Goal: Task Accomplishment & Management: Use online tool/utility

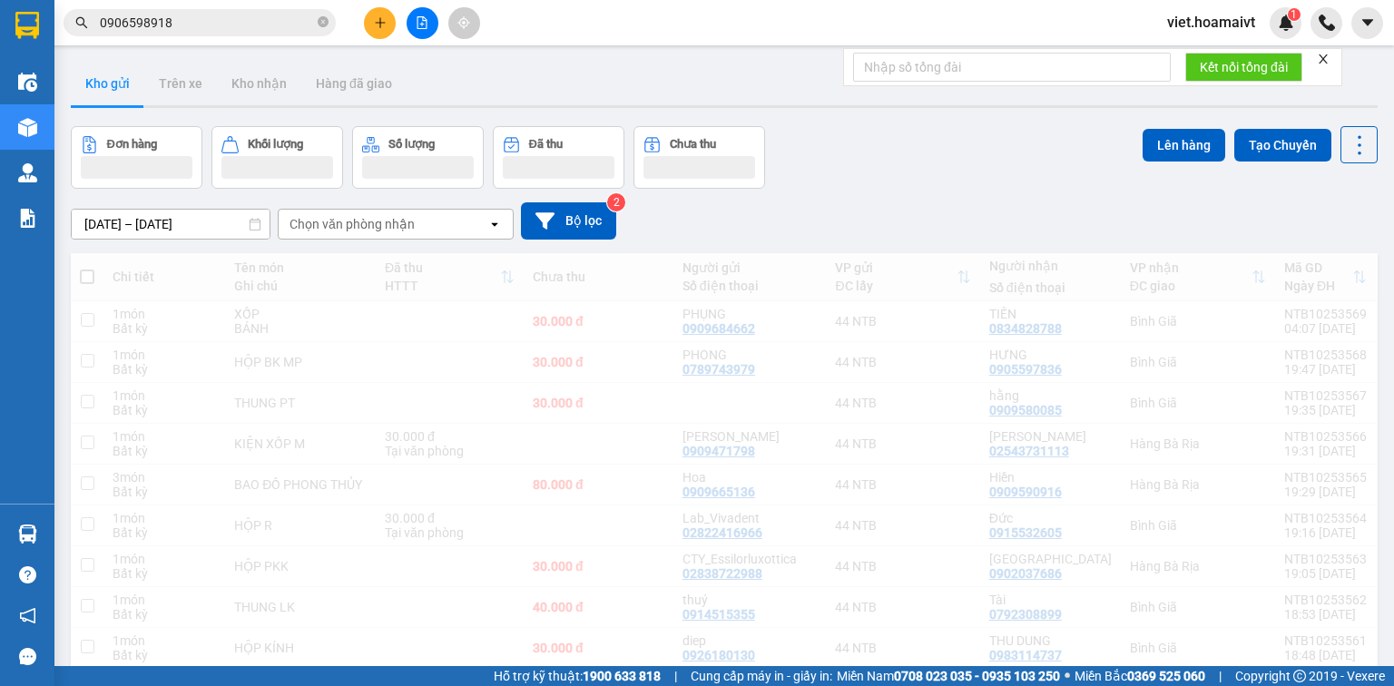
click at [410, 222] on div "Chọn văn phòng nhận" at bounding box center [352, 224] width 125 height 18
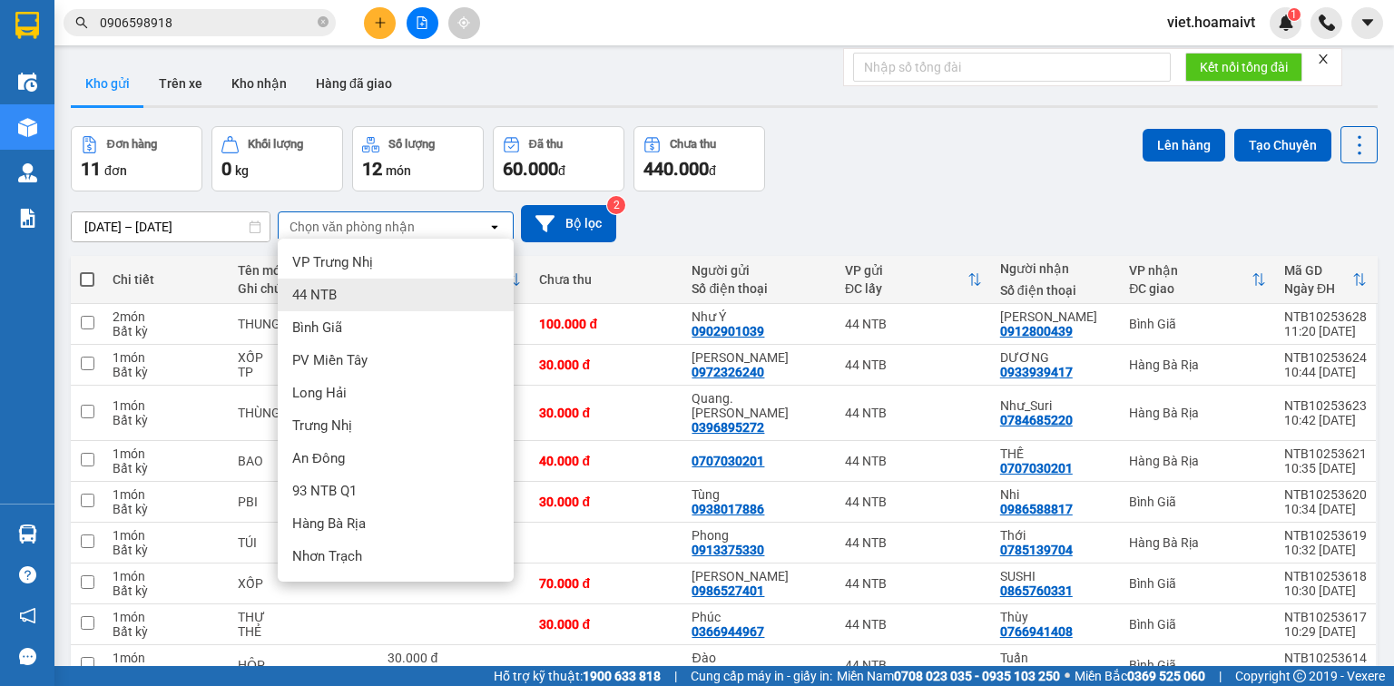
click at [390, 330] on div "Bình Giã" at bounding box center [396, 327] width 236 height 33
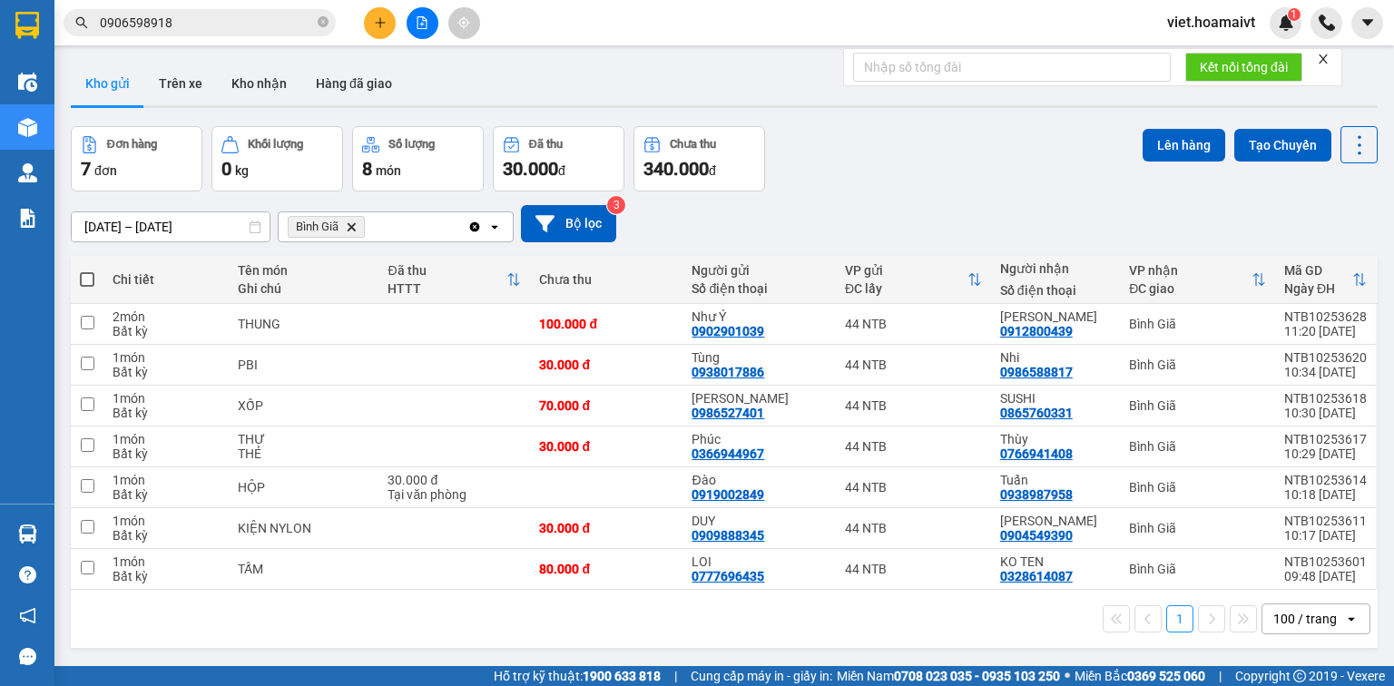
click at [350, 226] on icon "Bình Giã, close by backspace" at bounding box center [352, 226] width 8 height 8
click at [350, 226] on div "Chọn văn phòng nhận" at bounding box center [352, 227] width 125 height 18
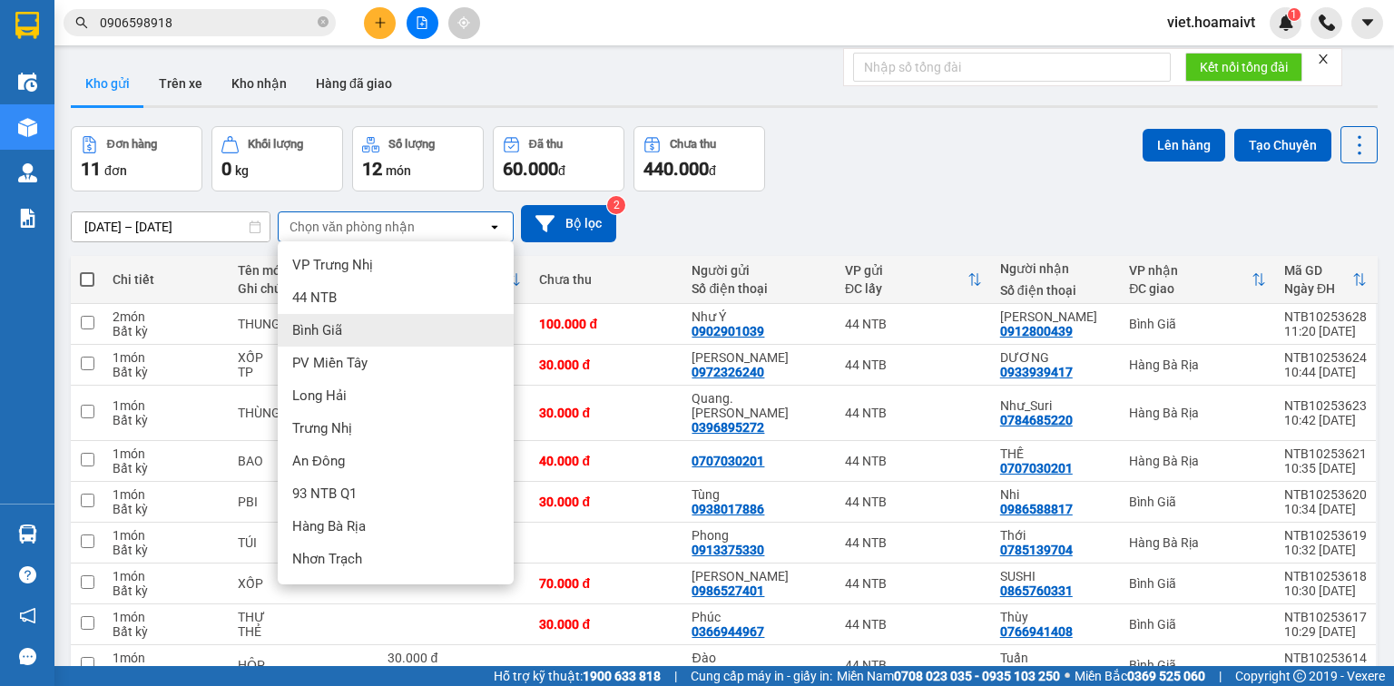
click at [404, 325] on div "Bình Giã" at bounding box center [396, 330] width 236 height 33
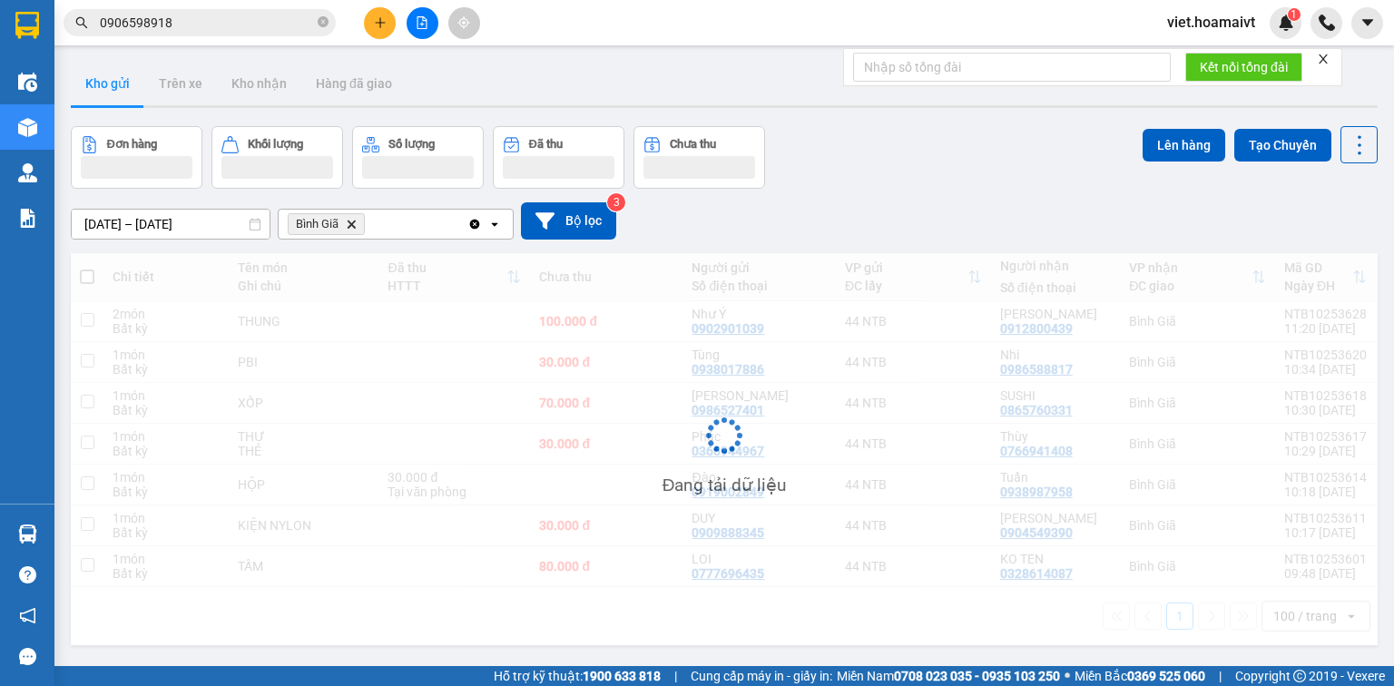
click at [872, 207] on div "[DATE] – [DATE] Press the down arrow key to interact with the calendar and sele…" at bounding box center [724, 220] width 1307 height 37
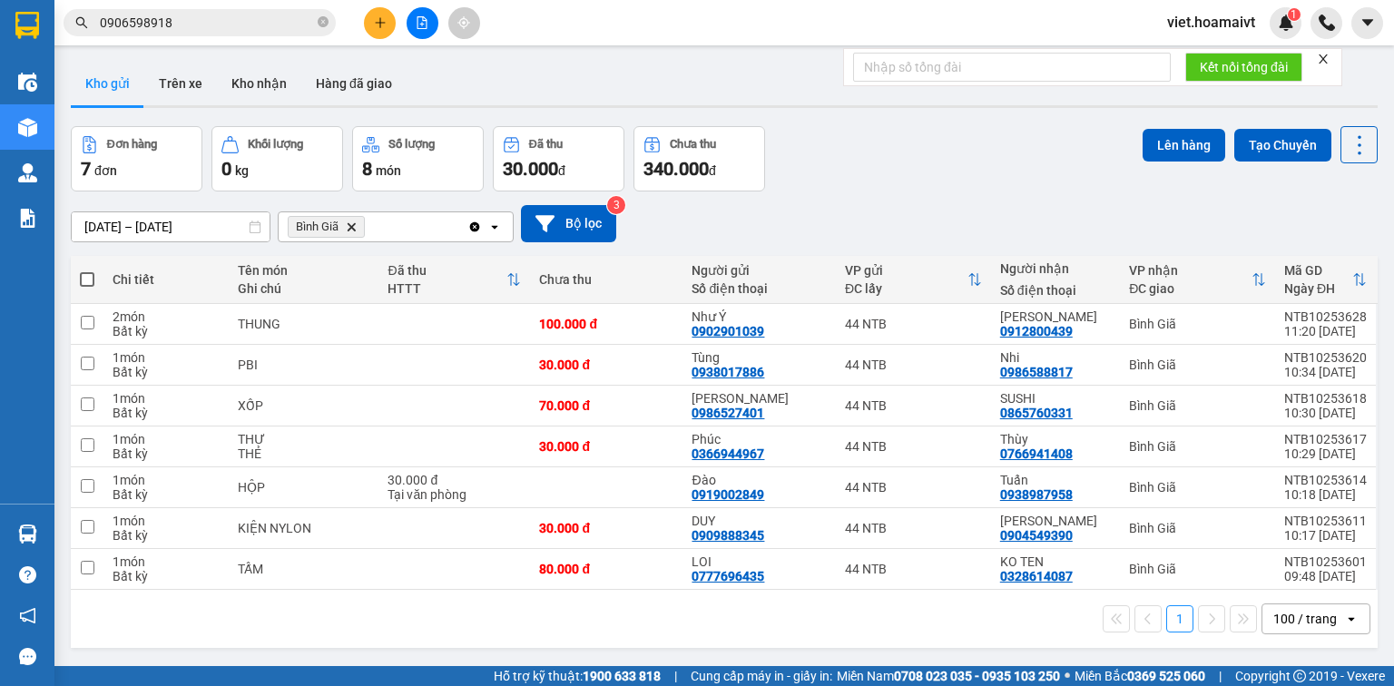
click at [346, 225] on icon "Delete" at bounding box center [351, 226] width 11 height 11
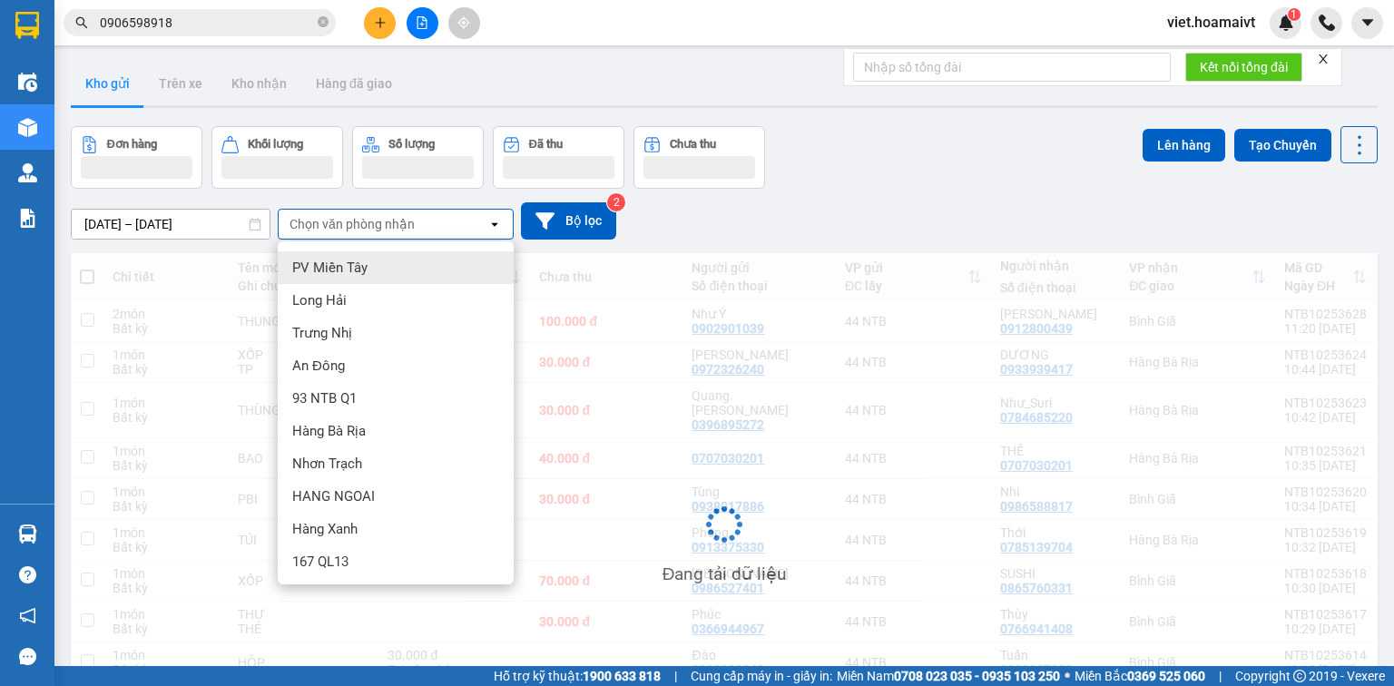
scroll to position [73, 0]
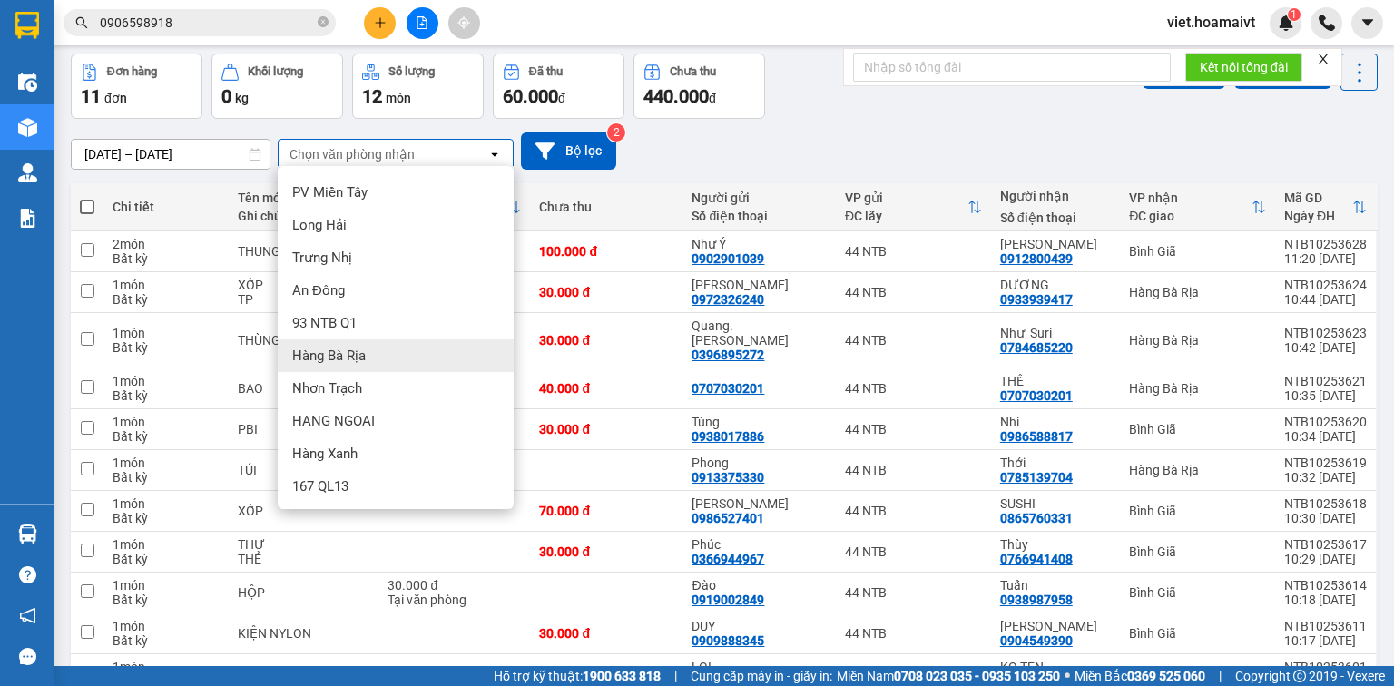
click at [379, 354] on div "Hàng Bà Rịa" at bounding box center [396, 355] width 236 height 33
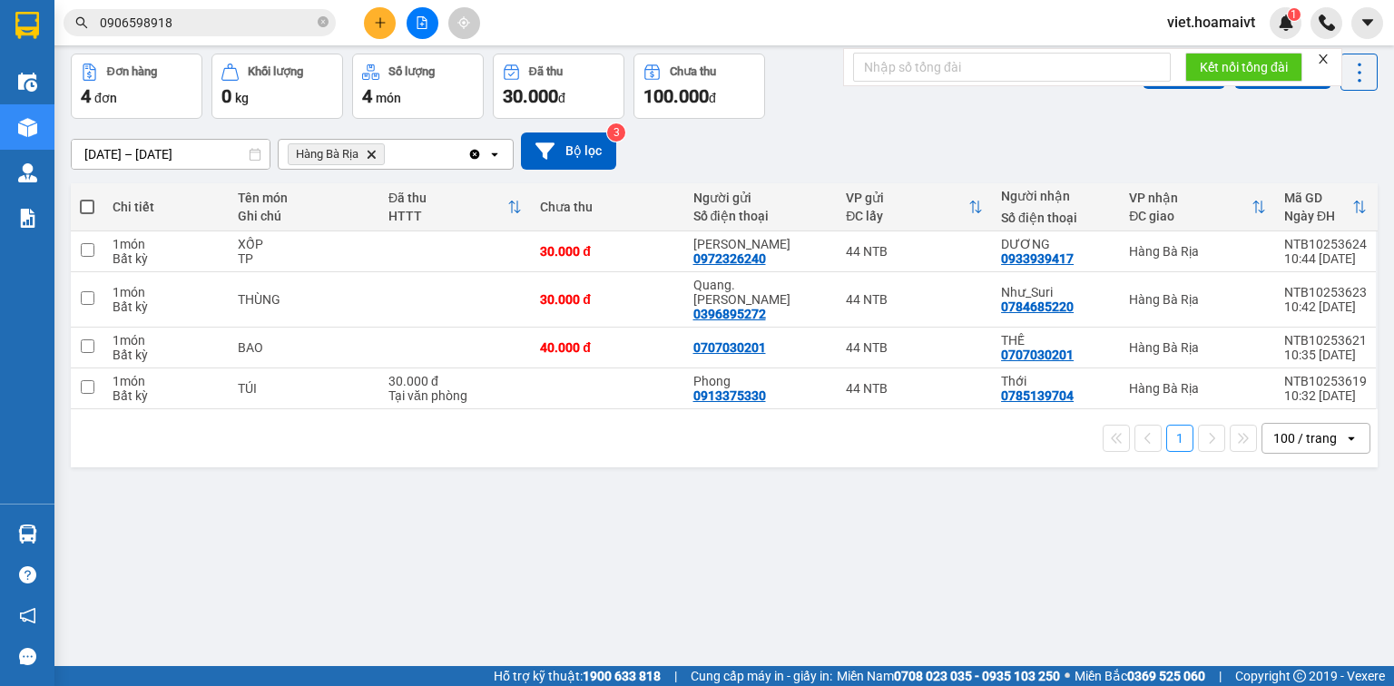
click at [894, 144] on div "[DATE] – [DATE] Press the down arrow key to interact with the calendar and sele…" at bounding box center [724, 151] width 1307 height 37
click at [84, 210] on span at bounding box center [87, 207] width 15 height 15
click at [87, 198] on input "checkbox" at bounding box center [87, 198] width 0 height 0
checkbox input "true"
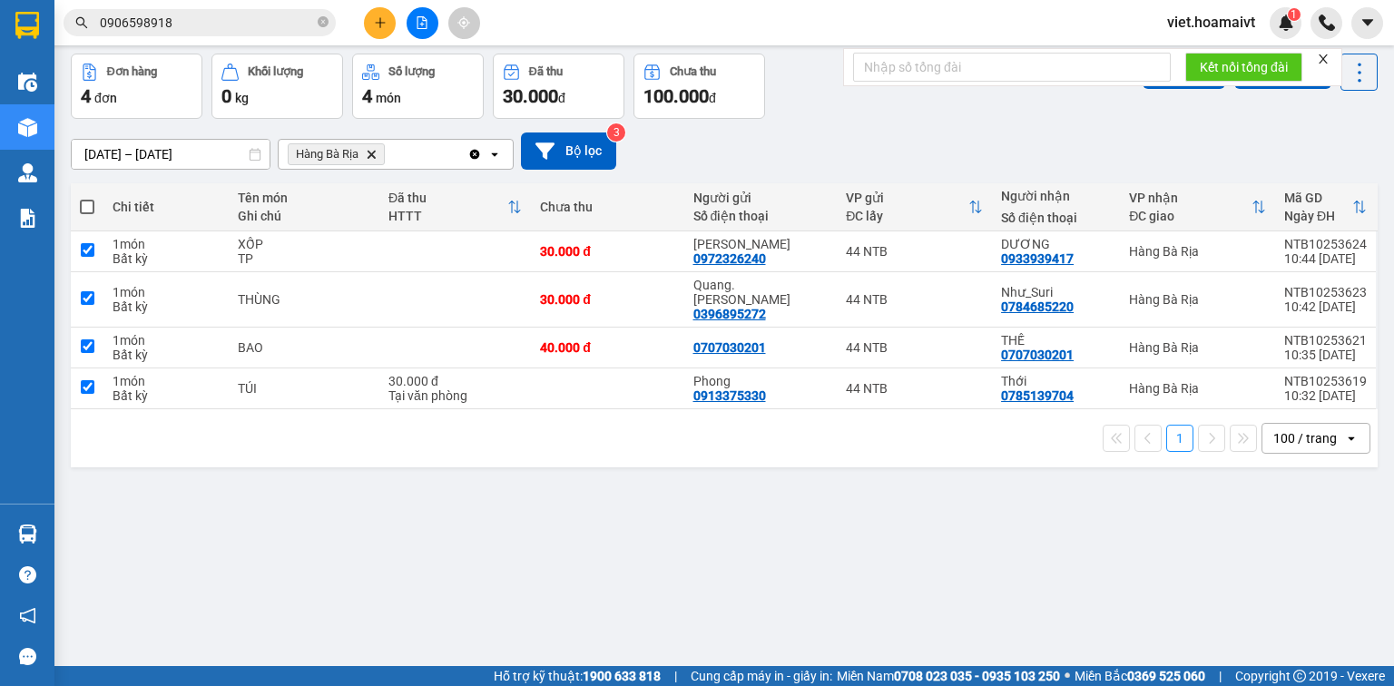
checkbox input "true"
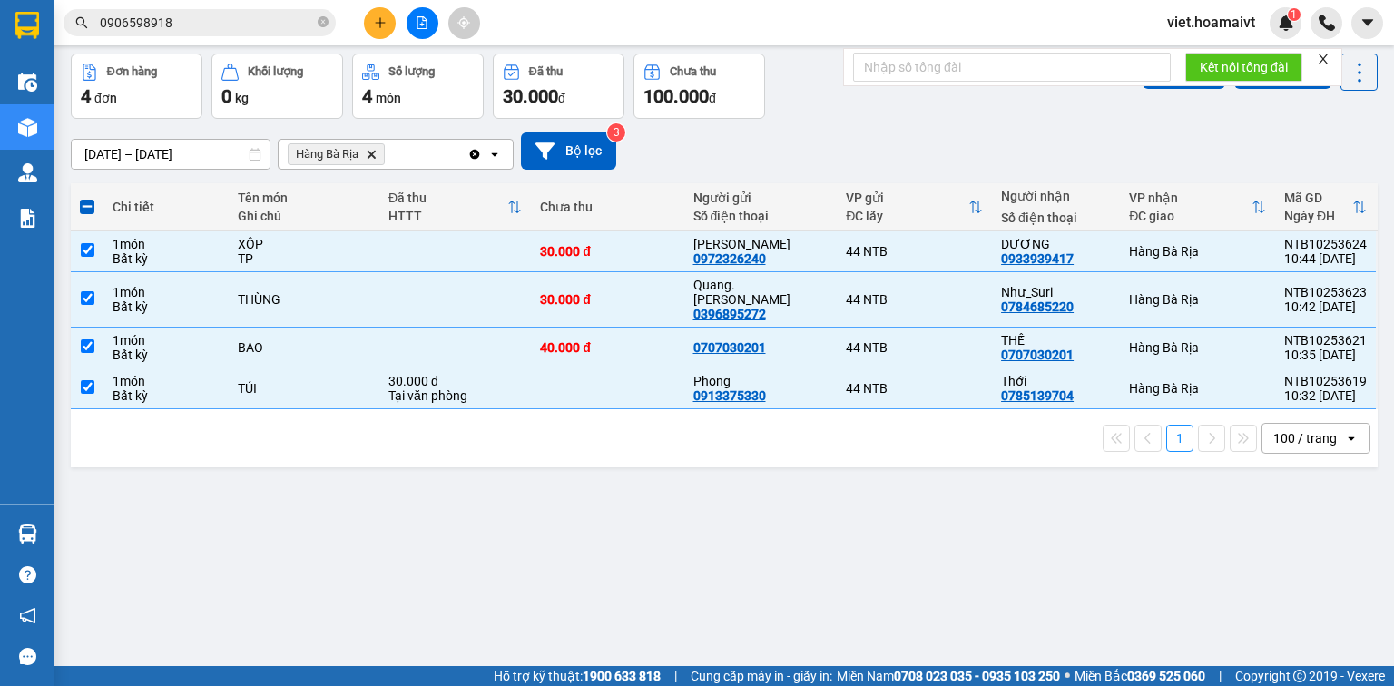
scroll to position [0, 0]
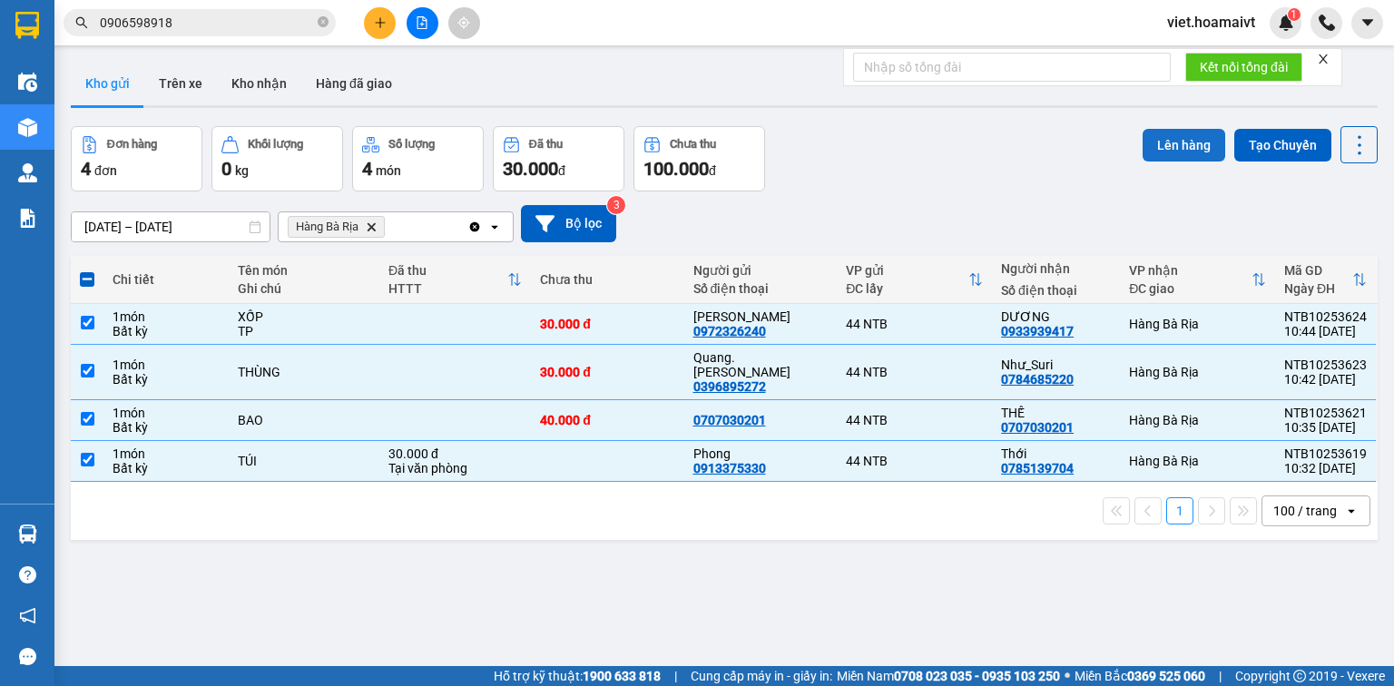
click at [1180, 138] on button "Lên hàng" at bounding box center [1184, 145] width 83 height 33
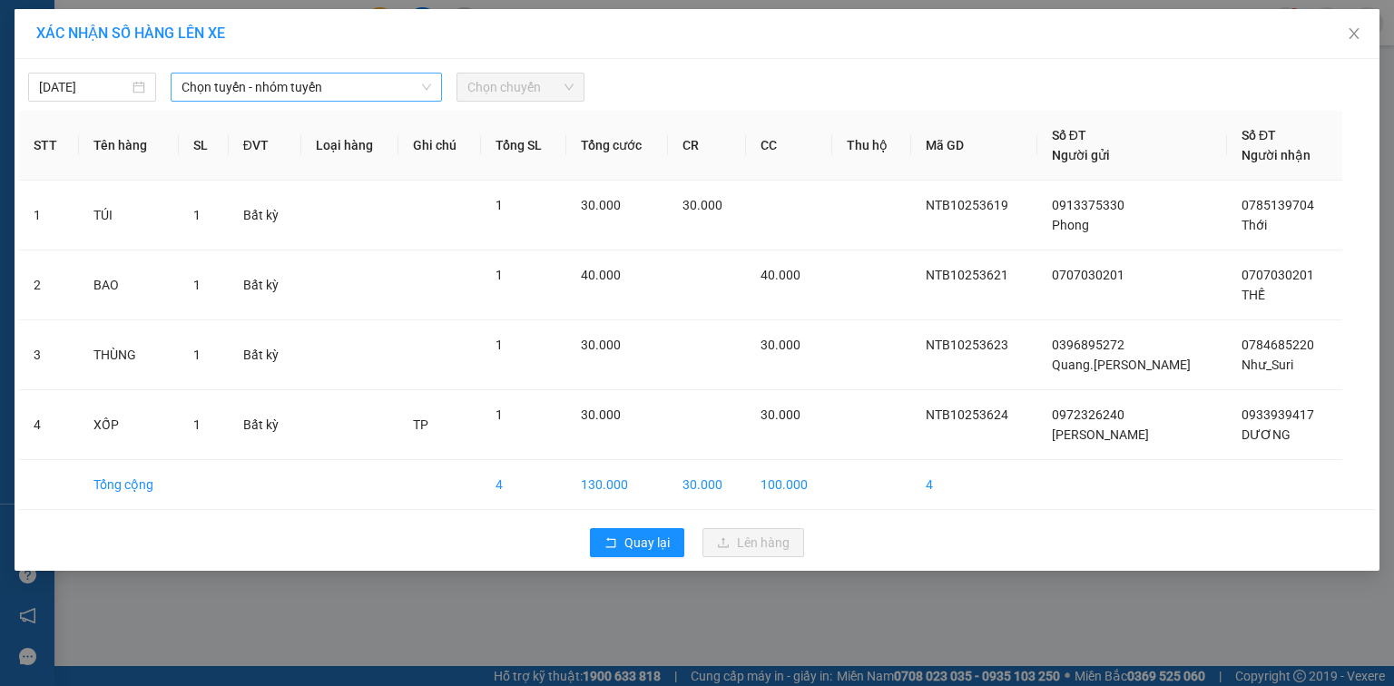
click at [291, 84] on span "Chọn tuyến - nhóm tuyến" at bounding box center [307, 87] width 250 height 27
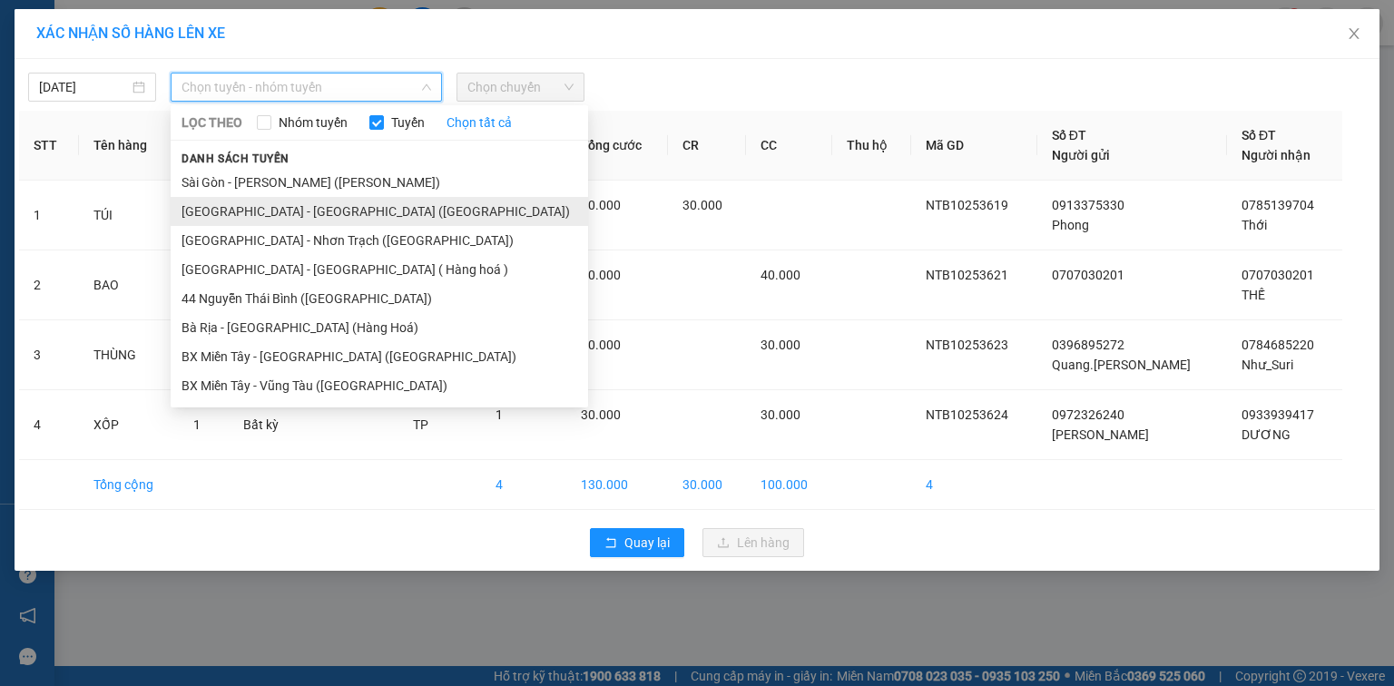
click at [298, 213] on li "[GEOGRAPHIC_DATA] - [GEOGRAPHIC_DATA] ([GEOGRAPHIC_DATA])" at bounding box center [380, 211] width 418 height 29
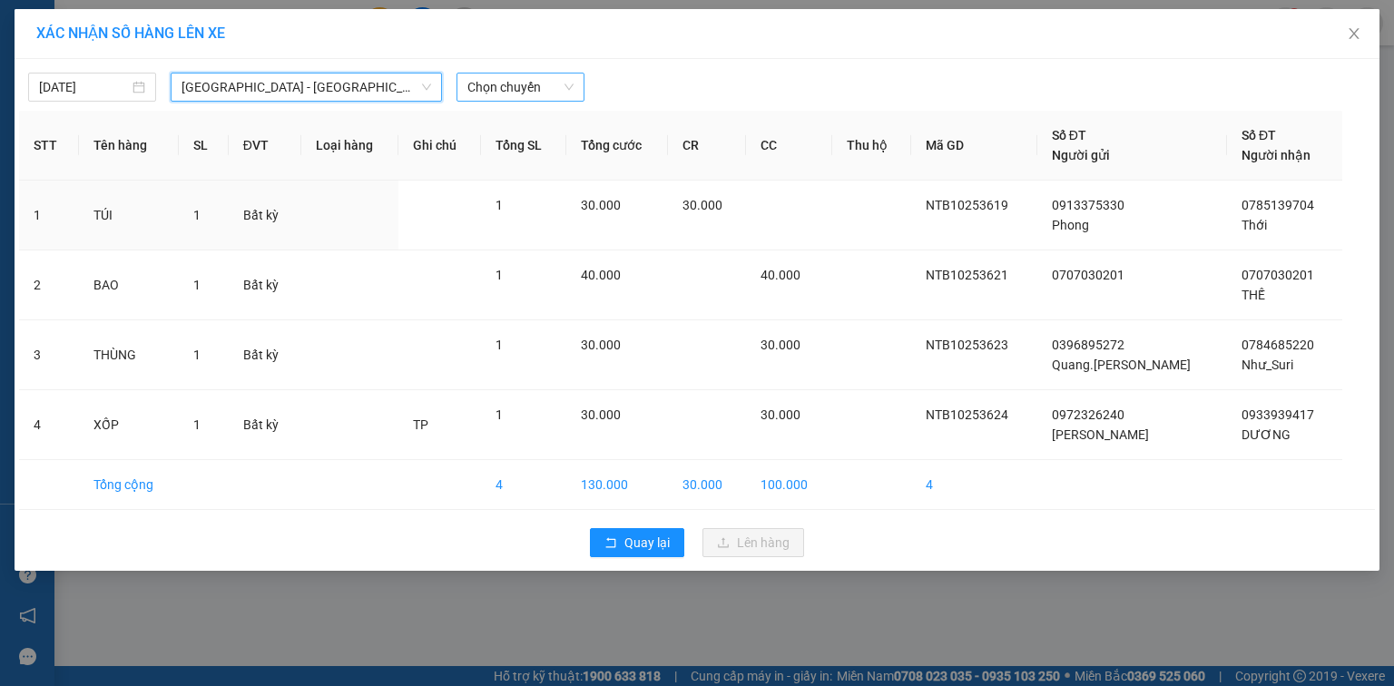
click at [535, 84] on span "Chọn chuyến" at bounding box center [520, 87] width 106 height 27
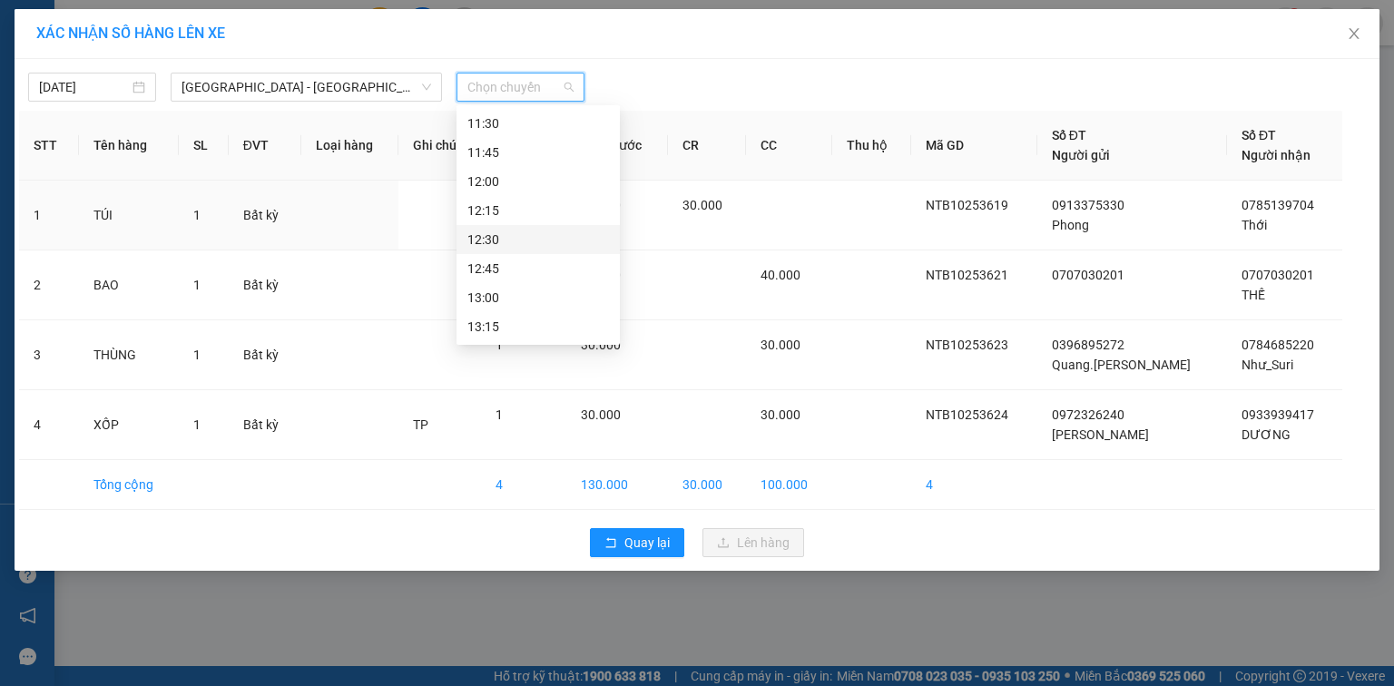
scroll to position [654, 0]
click at [522, 163] on div "11:15" at bounding box center [538, 167] width 142 height 20
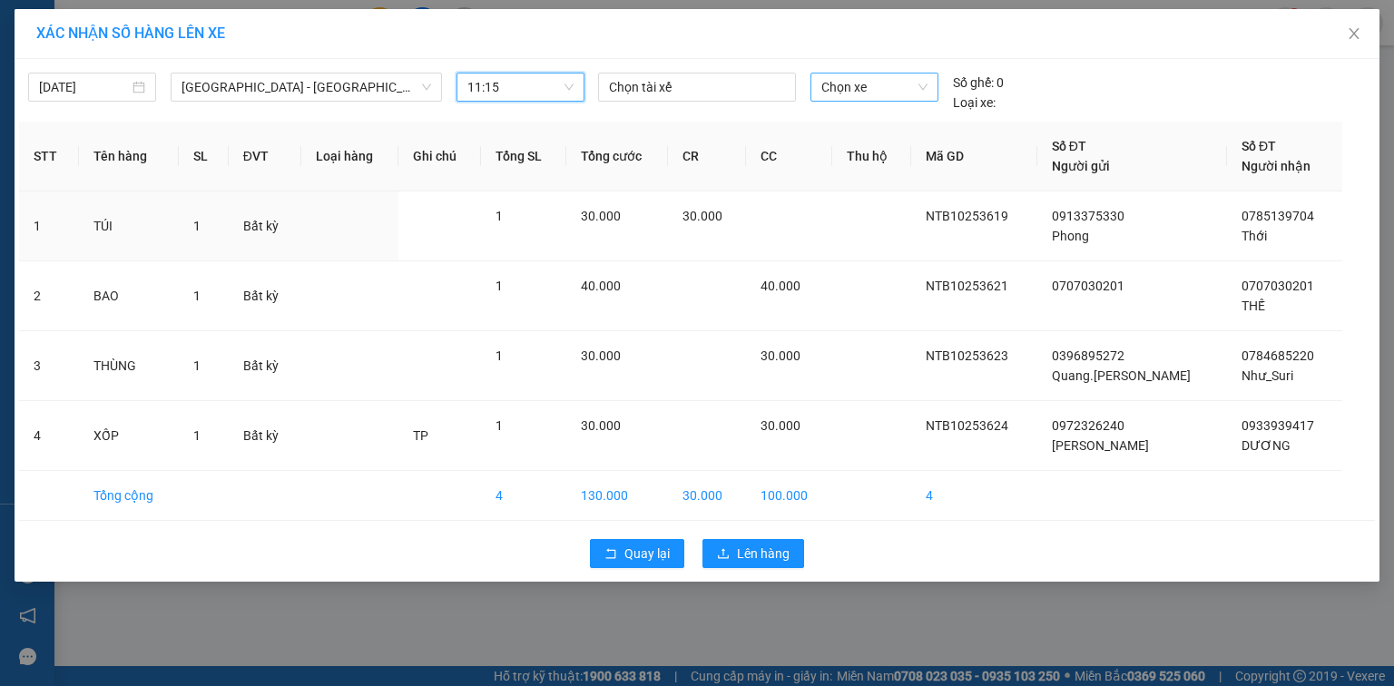
click at [877, 92] on span "Chọn xe" at bounding box center [873, 87] width 105 height 27
type input "3380"
click at [852, 117] on div "72H-033.80" at bounding box center [873, 123] width 105 height 20
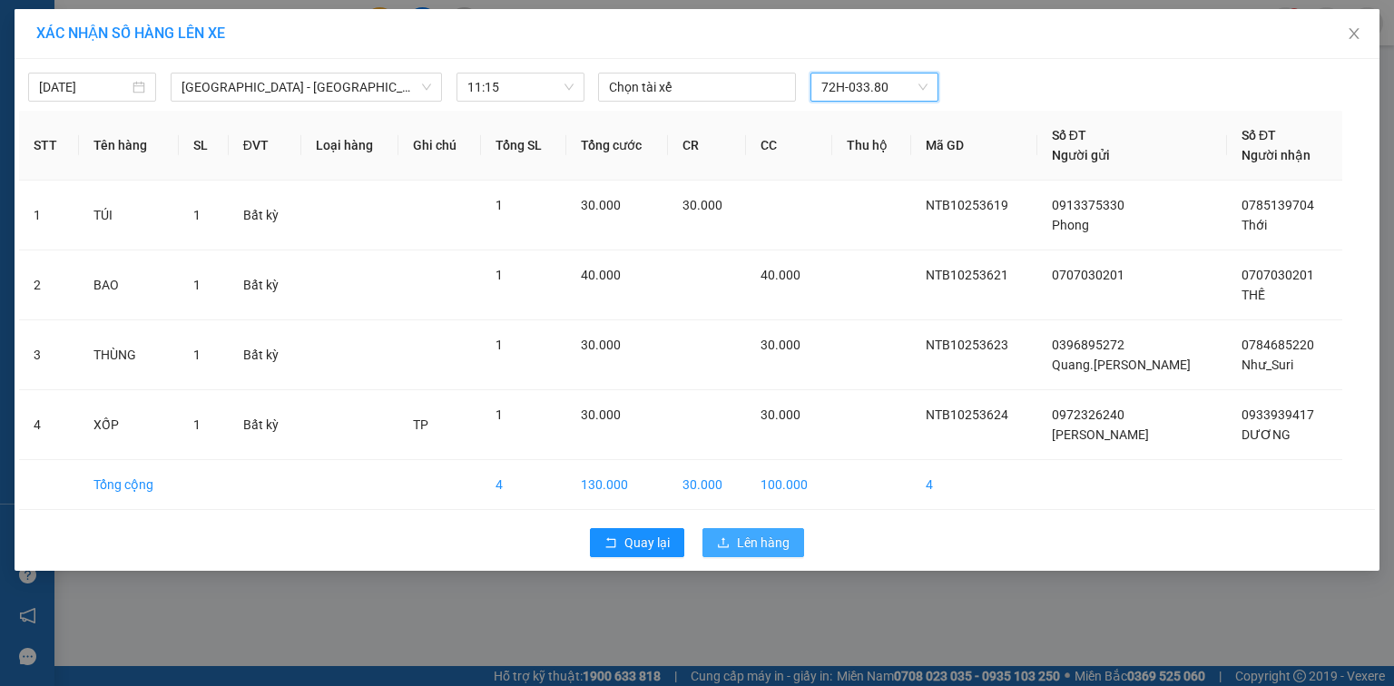
click at [748, 545] on span "Lên hàng" at bounding box center [763, 543] width 53 height 20
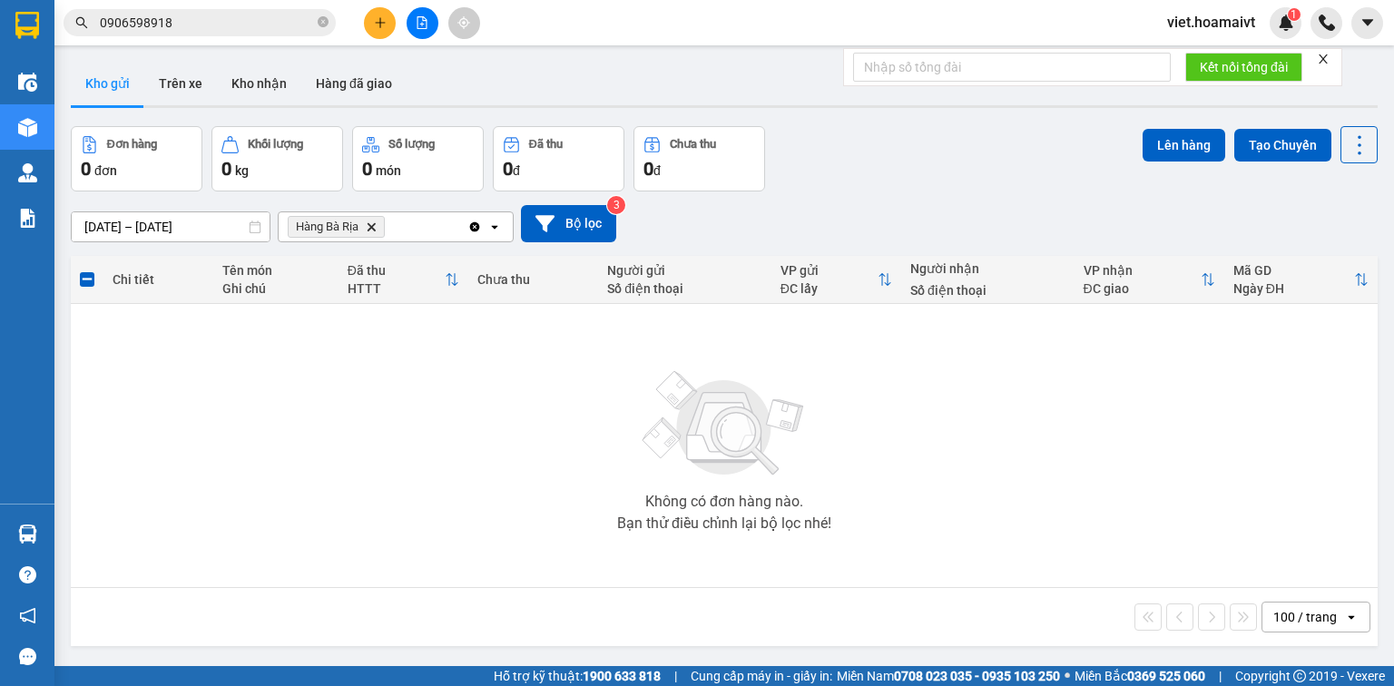
click at [363, 223] on span "Hàng Bà Rịa Delete" at bounding box center [336, 227] width 97 height 22
click at [373, 224] on icon "Delete" at bounding box center [371, 226] width 11 height 11
click at [373, 224] on div "Chọn văn phòng nhận" at bounding box center [352, 227] width 125 height 18
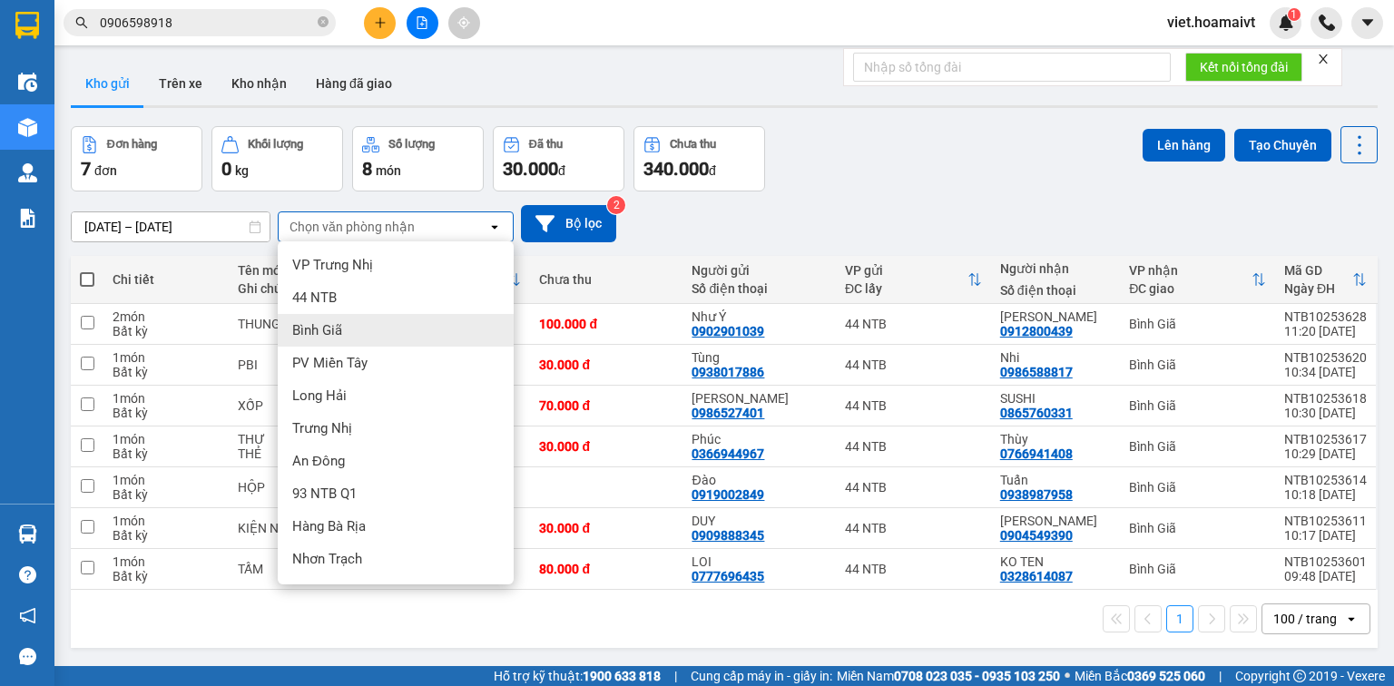
click at [419, 338] on div "Bình Giã" at bounding box center [396, 330] width 236 height 33
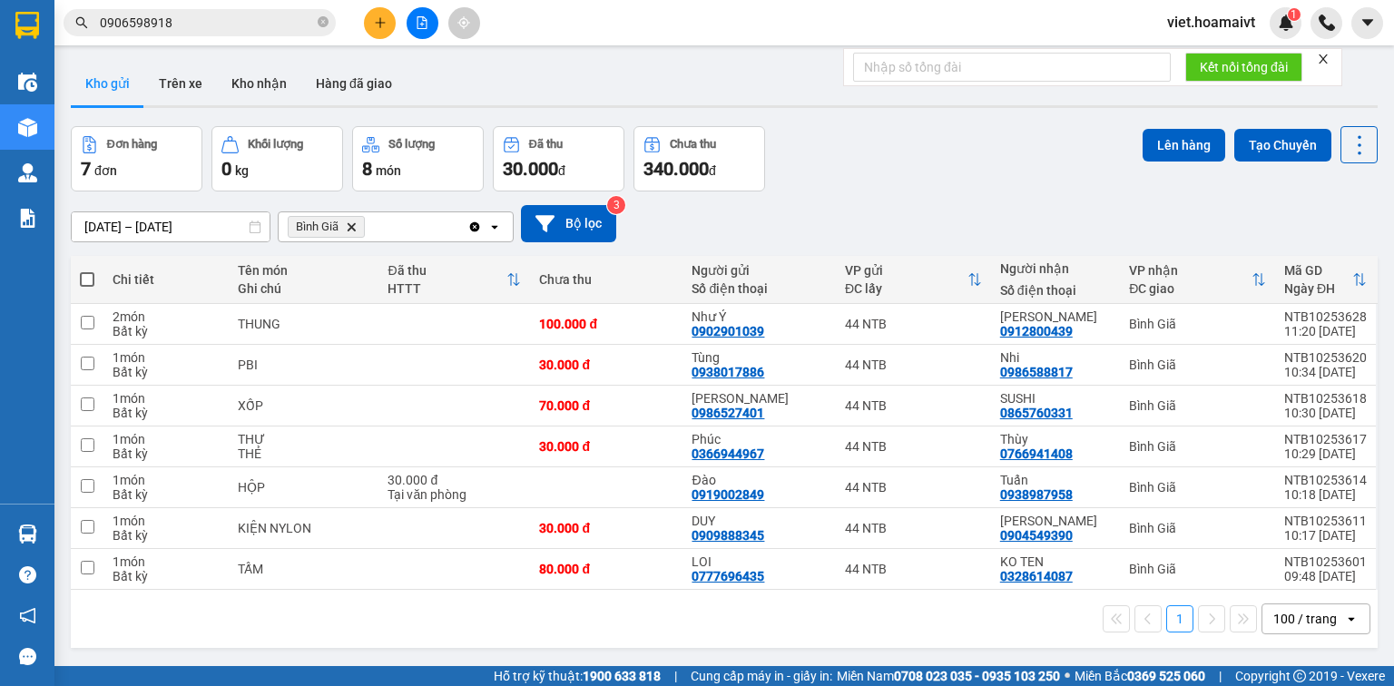
click at [90, 272] on span at bounding box center [87, 279] width 15 height 15
click at [87, 270] on input "checkbox" at bounding box center [87, 270] width 0 height 0
checkbox input "true"
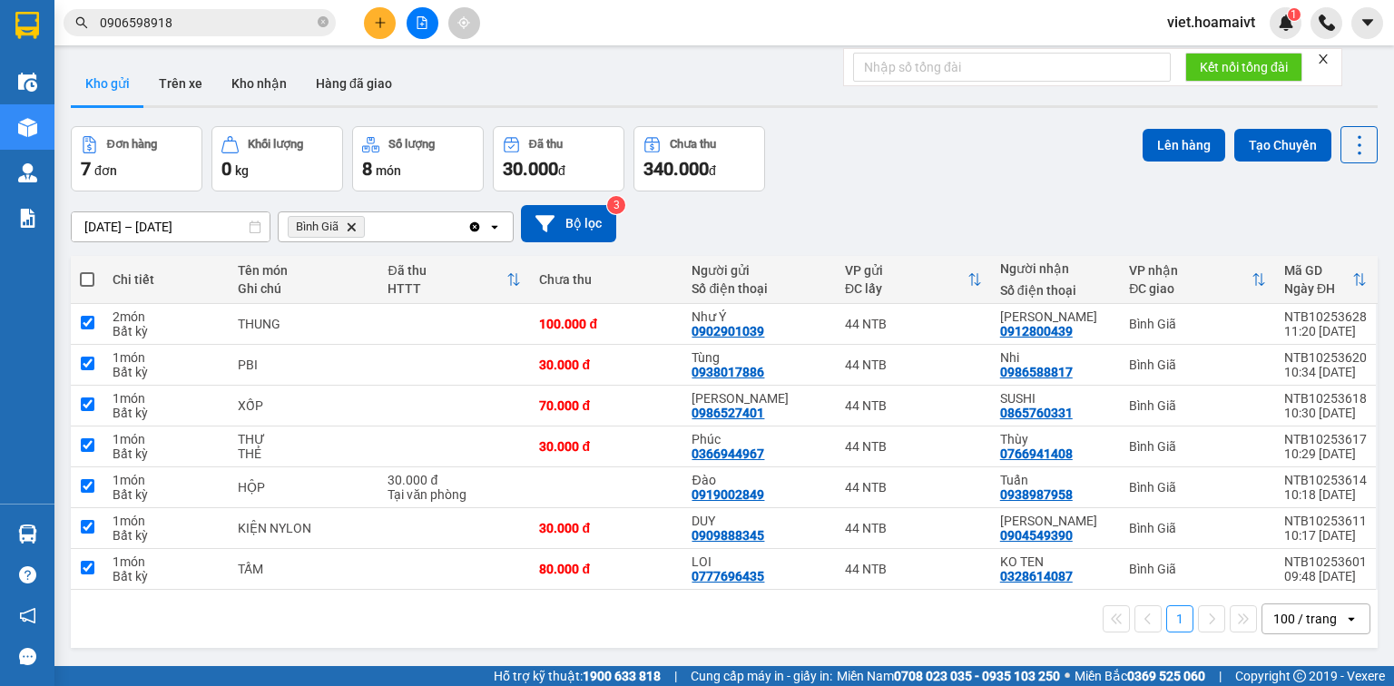
checkbox input "true"
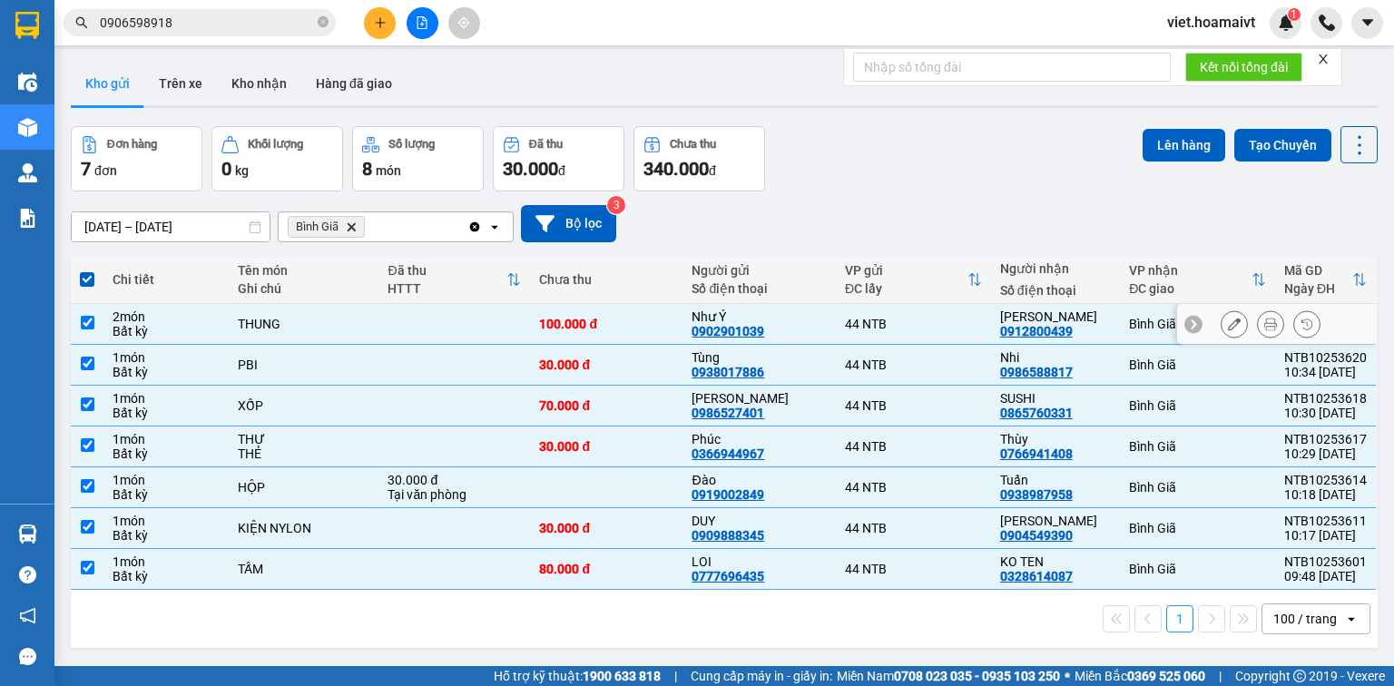
click at [387, 321] on td at bounding box center [455, 324] width 152 height 41
checkbox input "false"
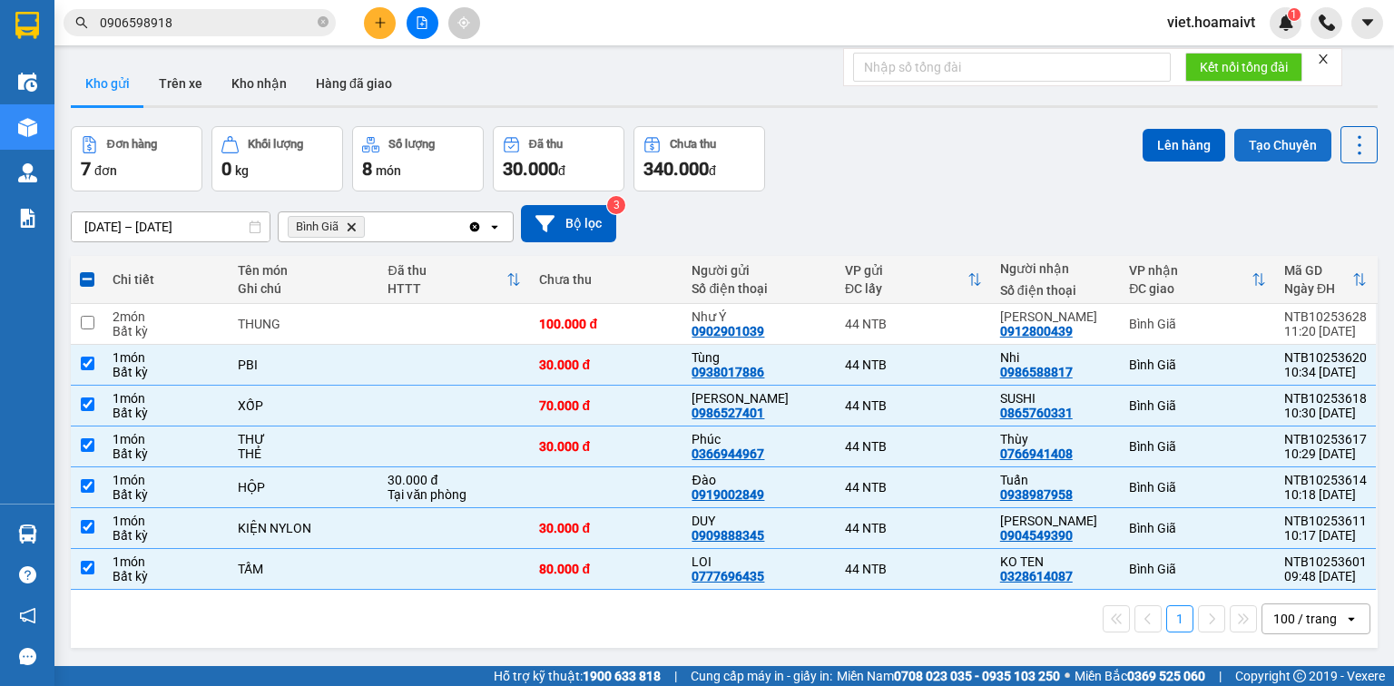
click at [1234, 133] on button "Tạo Chuyến" at bounding box center [1282, 145] width 97 height 33
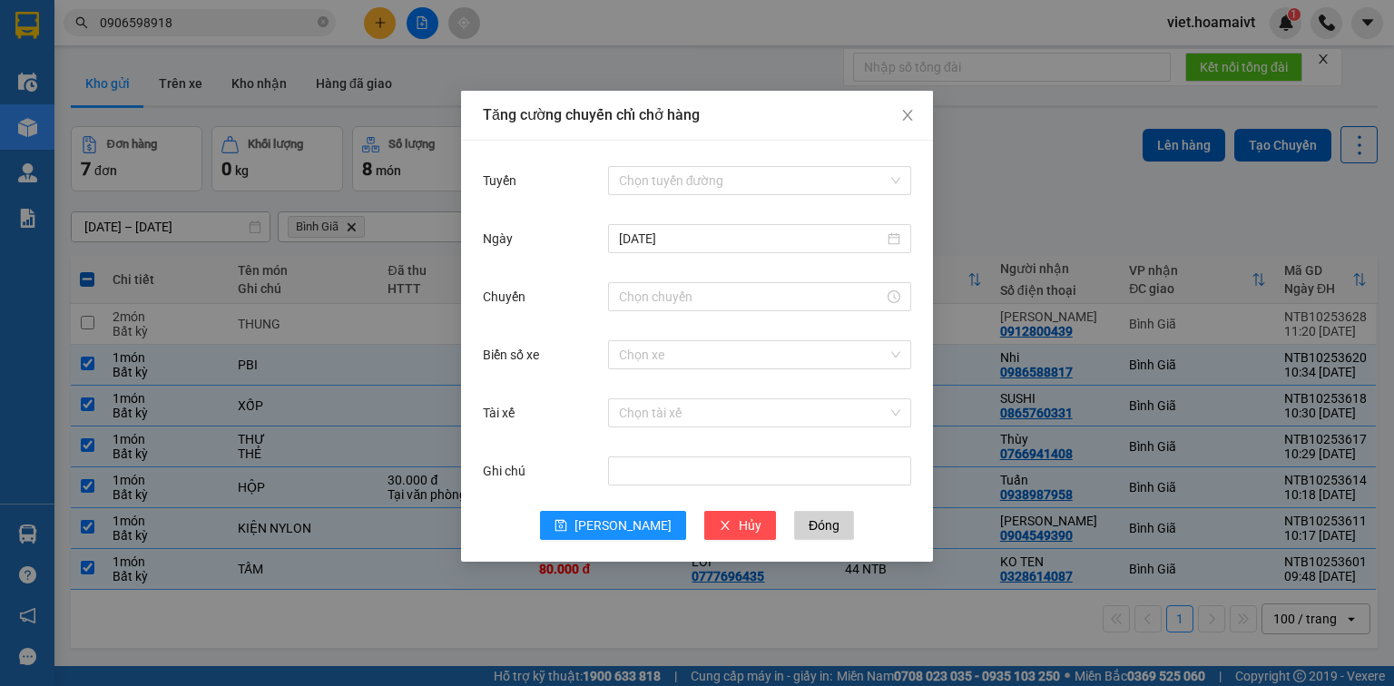
click at [949, 104] on div "Tăng cường chuyến chỉ chở hàng Tuyến Chọn tuyến đường [DATE] Chuyến Biển số xe …" at bounding box center [697, 343] width 1394 height 686
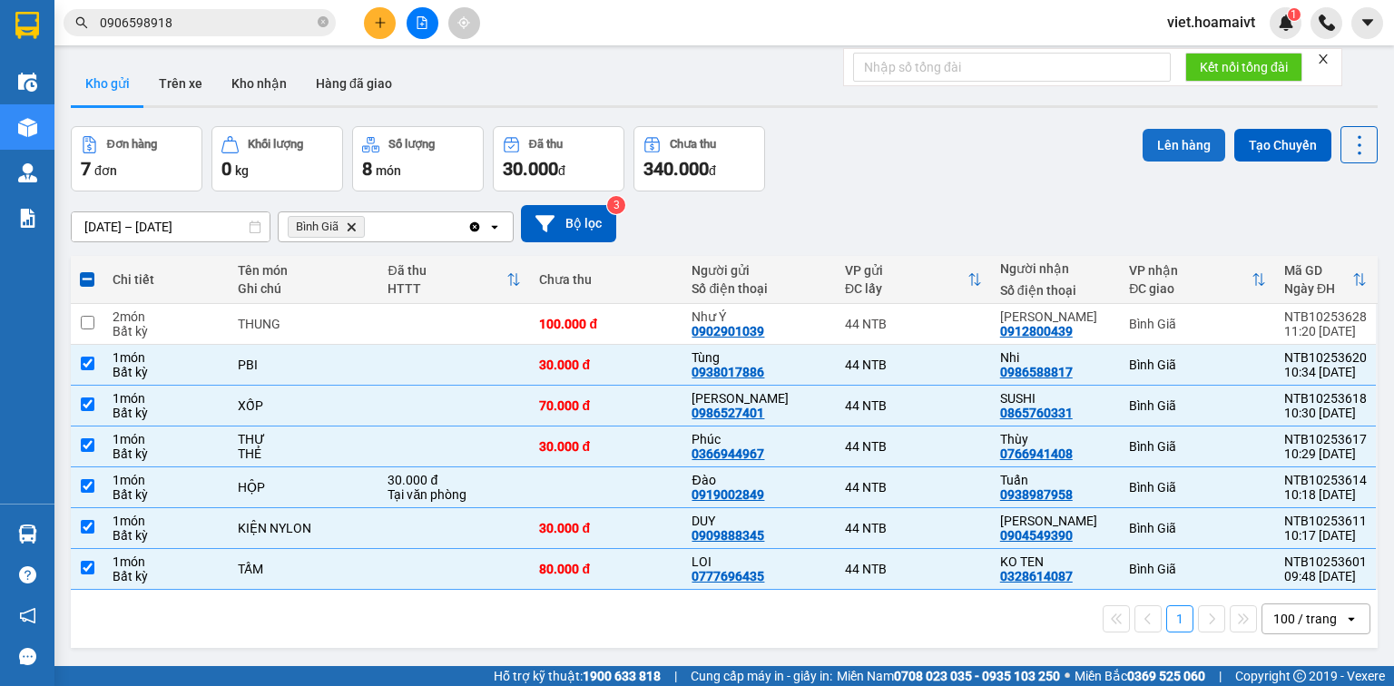
click at [1154, 148] on button "Lên hàng" at bounding box center [1184, 145] width 83 height 33
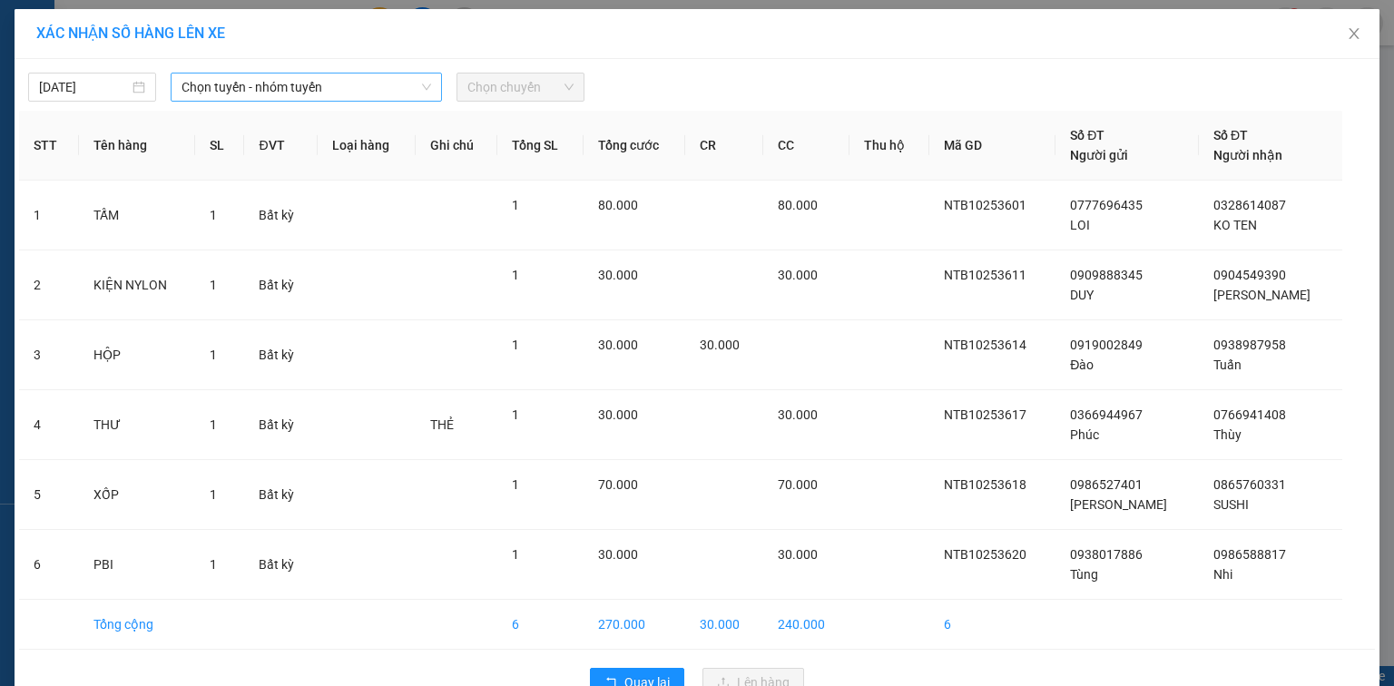
drag, startPoint x: 271, startPoint y: 83, endPoint x: 266, endPoint y: 101, distance: 19.0
click at [270, 84] on span "Chọn tuyến - nhóm tuyến" at bounding box center [307, 87] width 250 height 27
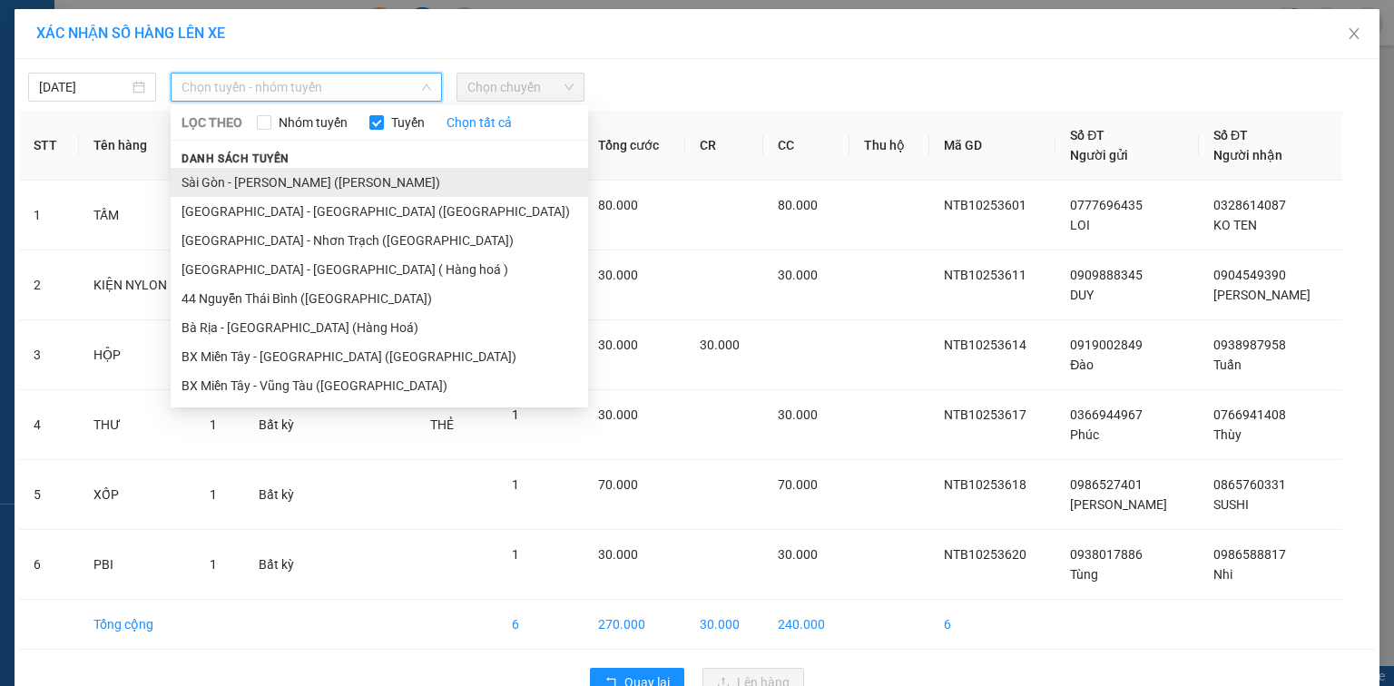
drag, startPoint x: 276, startPoint y: 177, endPoint x: 327, endPoint y: 146, distance: 59.5
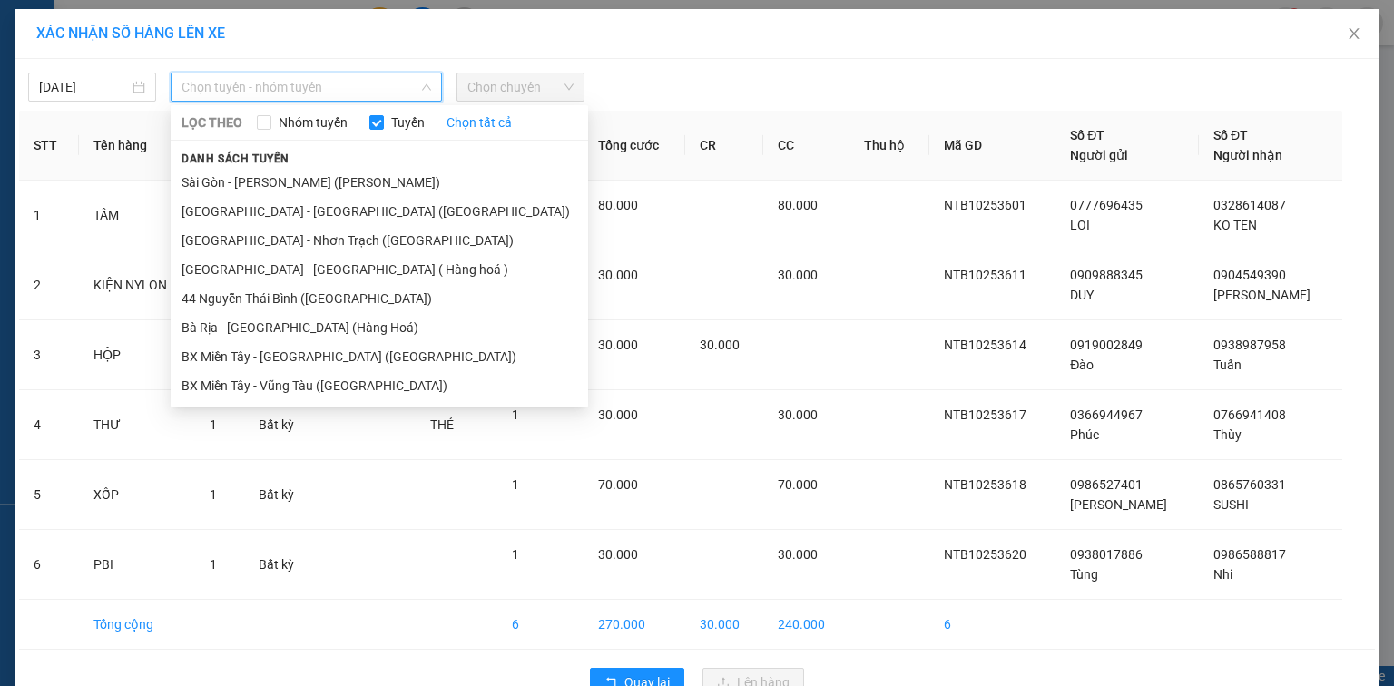
click at [276, 178] on li "Sài Gòn - [PERSON_NAME] ([PERSON_NAME])" at bounding box center [380, 182] width 418 height 29
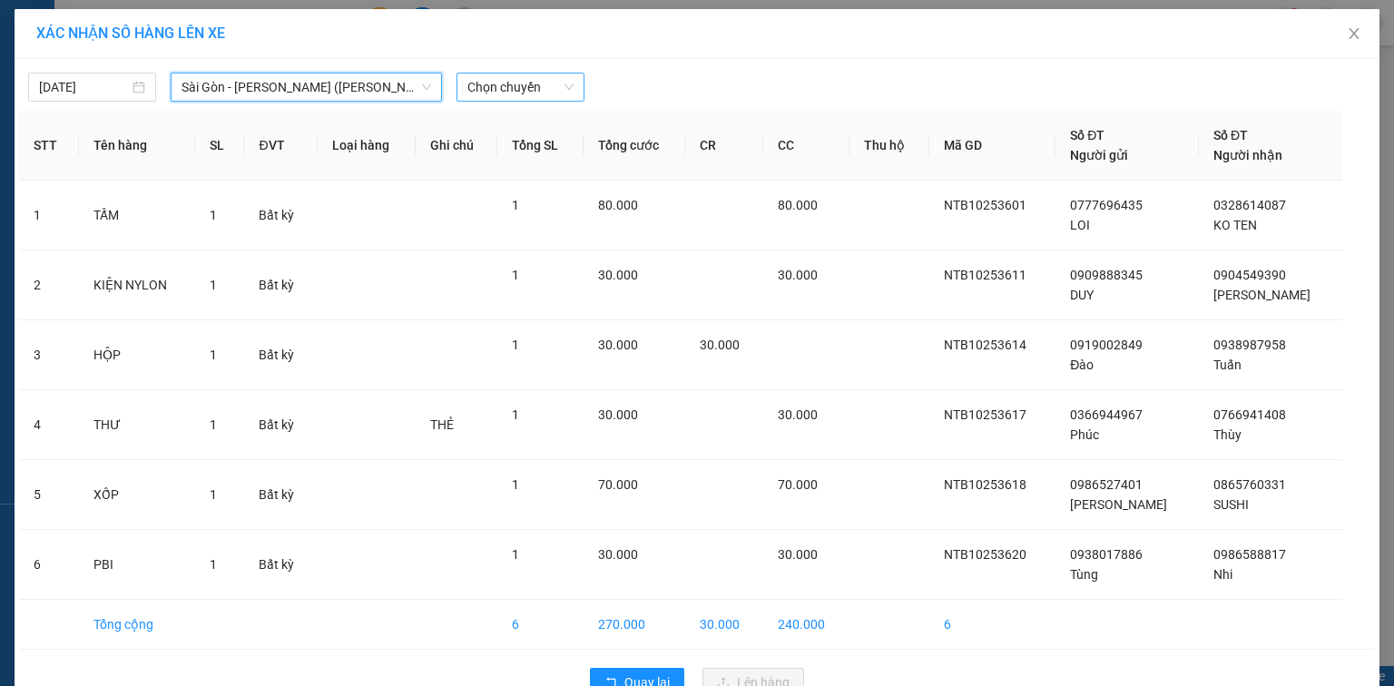
click at [512, 86] on span "Chọn chuyến" at bounding box center [520, 87] width 106 height 27
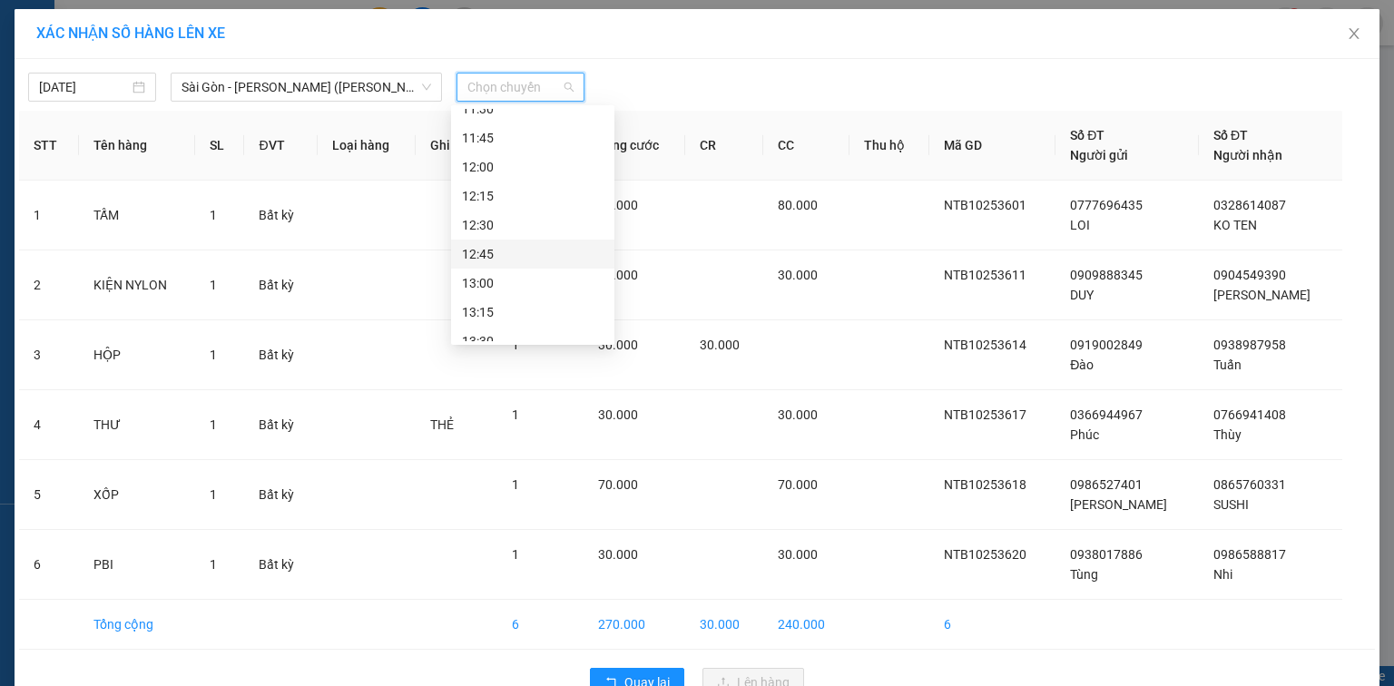
scroll to position [654, 0]
click at [516, 86] on span "Chọn chuyến" at bounding box center [520, 87] width 106 height 27
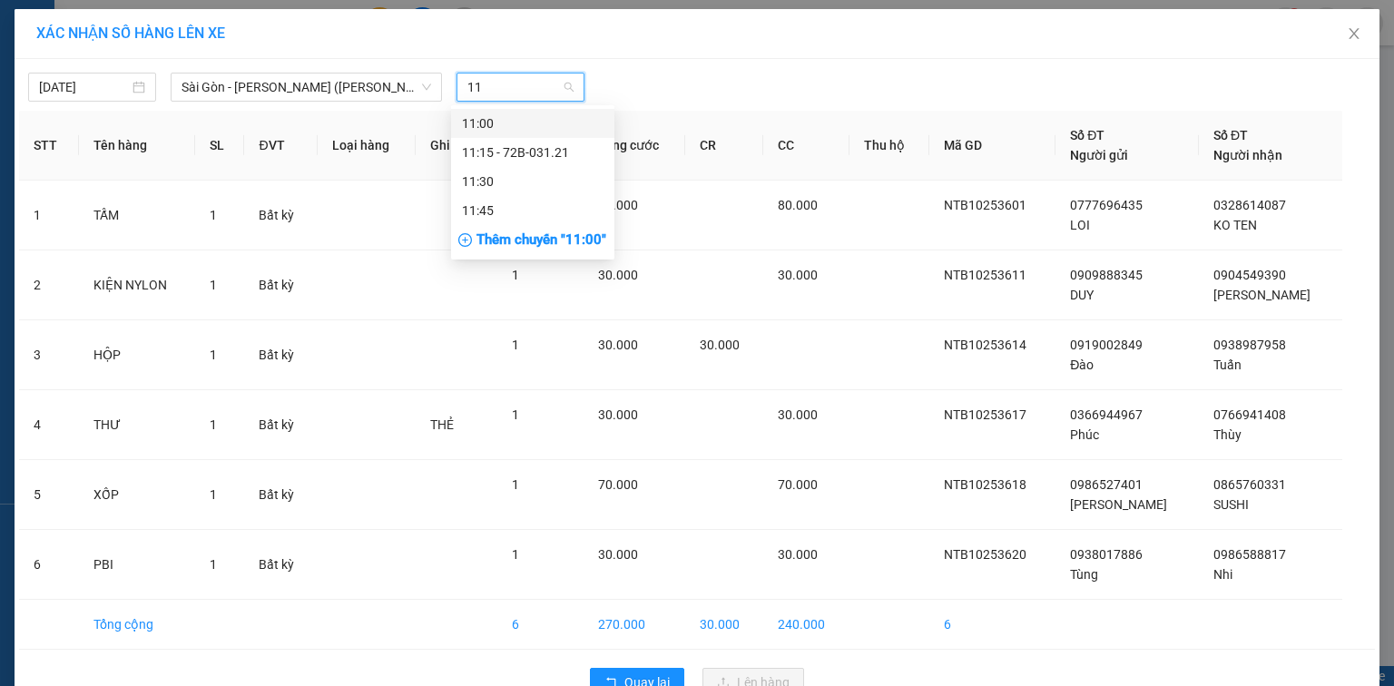
scroll to position [0, 0]
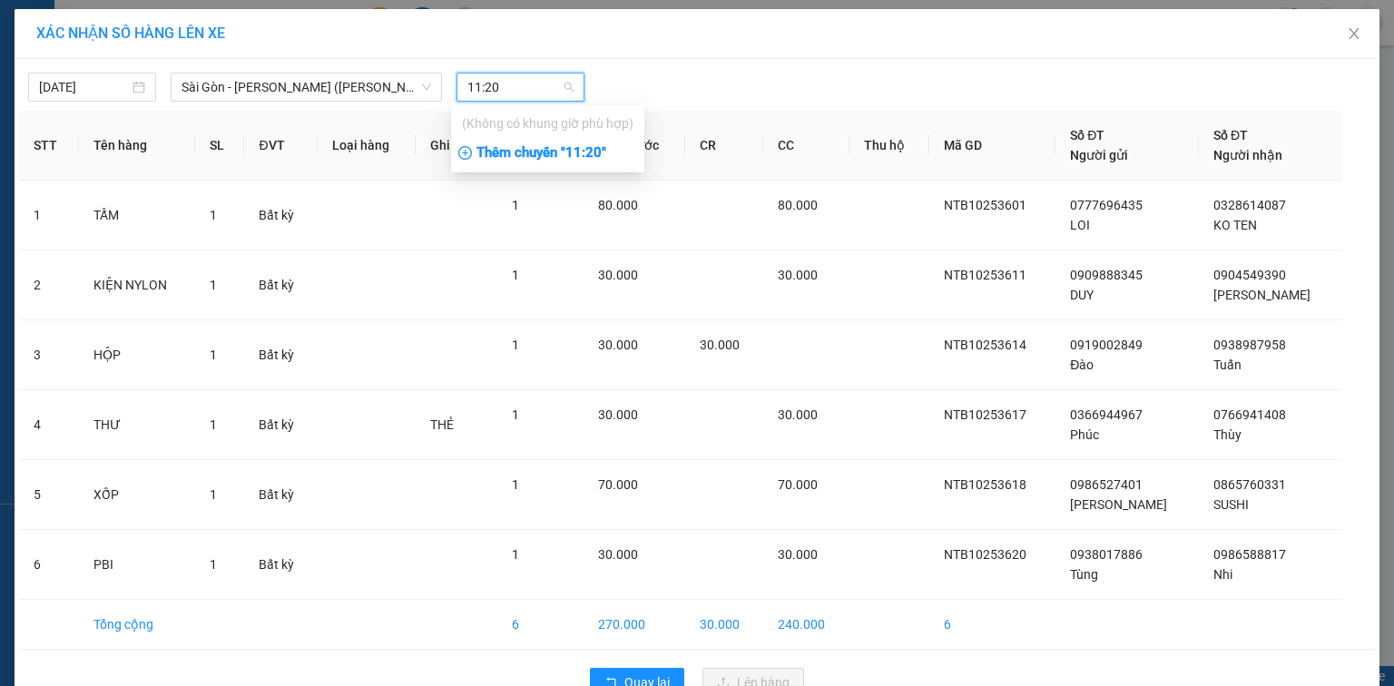
type input "11:20"
click at [588, 154] on div "Thêm chuyến " 11:20 "" at bounding box center [547, 153] width 193 height 31
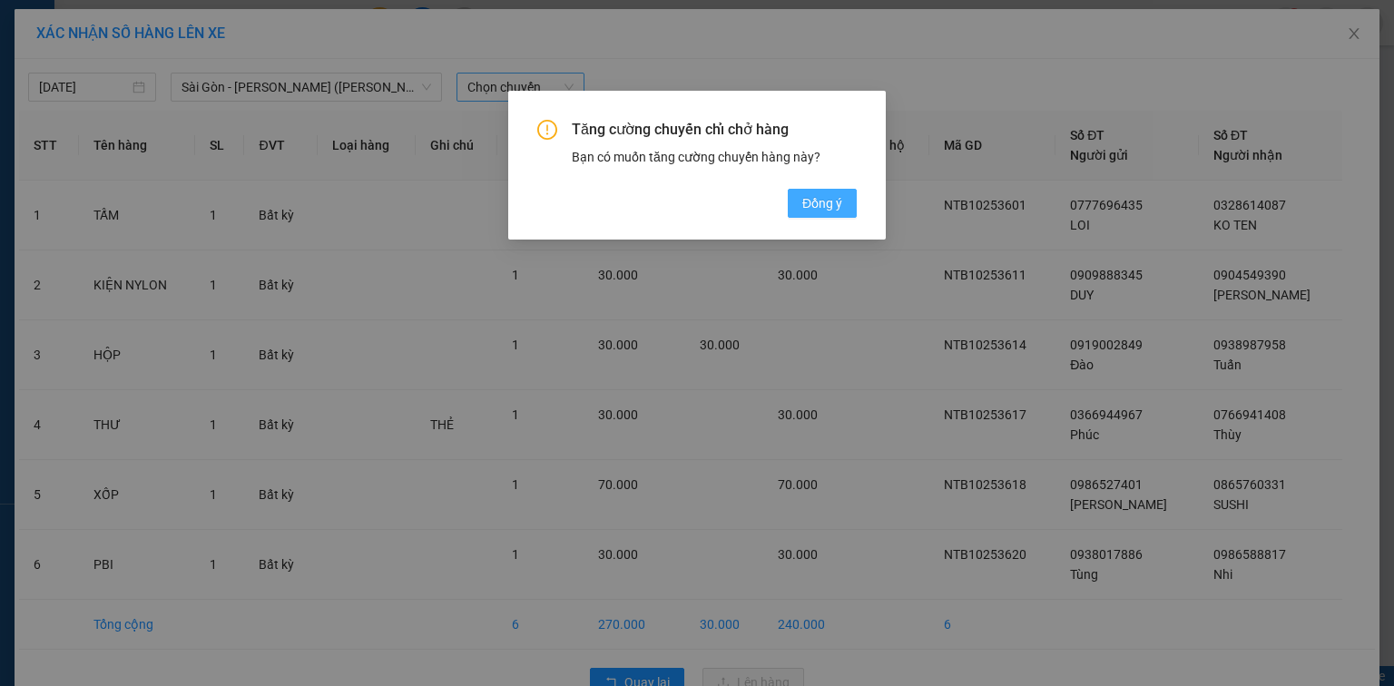
click at [805, 211] on span "Đồng ý" at bounding box center [822, 203] width 40 height 20
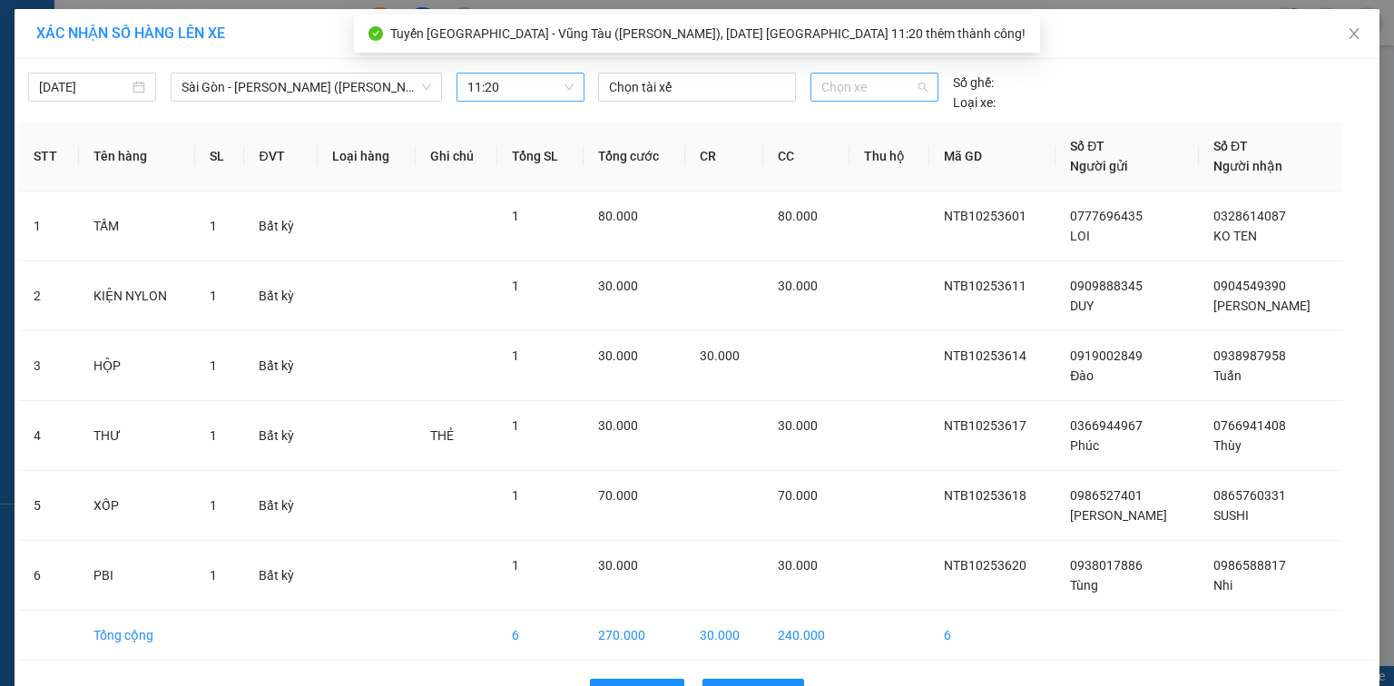
click at [871, 91] on span "Chọn xe" at bounding box center [873, 87] width 105 height 27
type input "3380"
click at [860, 113] on div "72H-033.80" at bounding box center [868, 123] width 105 height 20
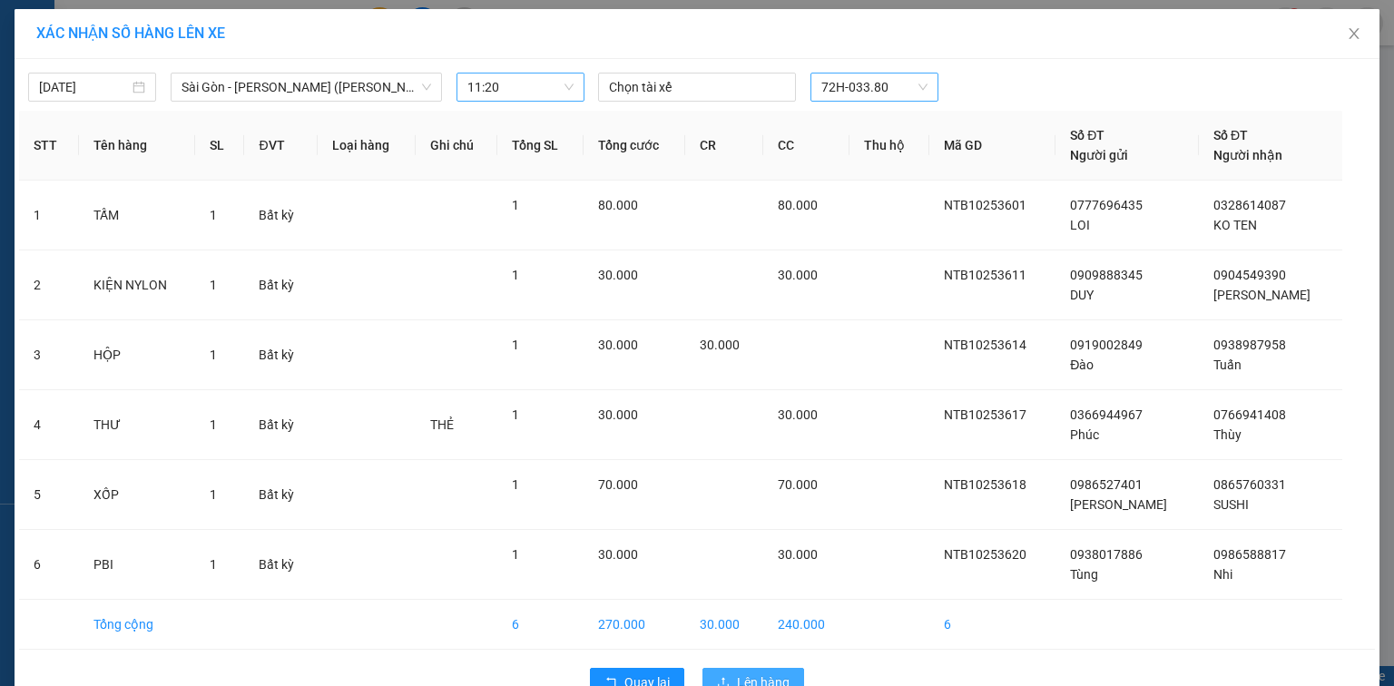
click at [754, 673] on span "Lên hàng" at bounding box center [763, 683] width 53 height 20
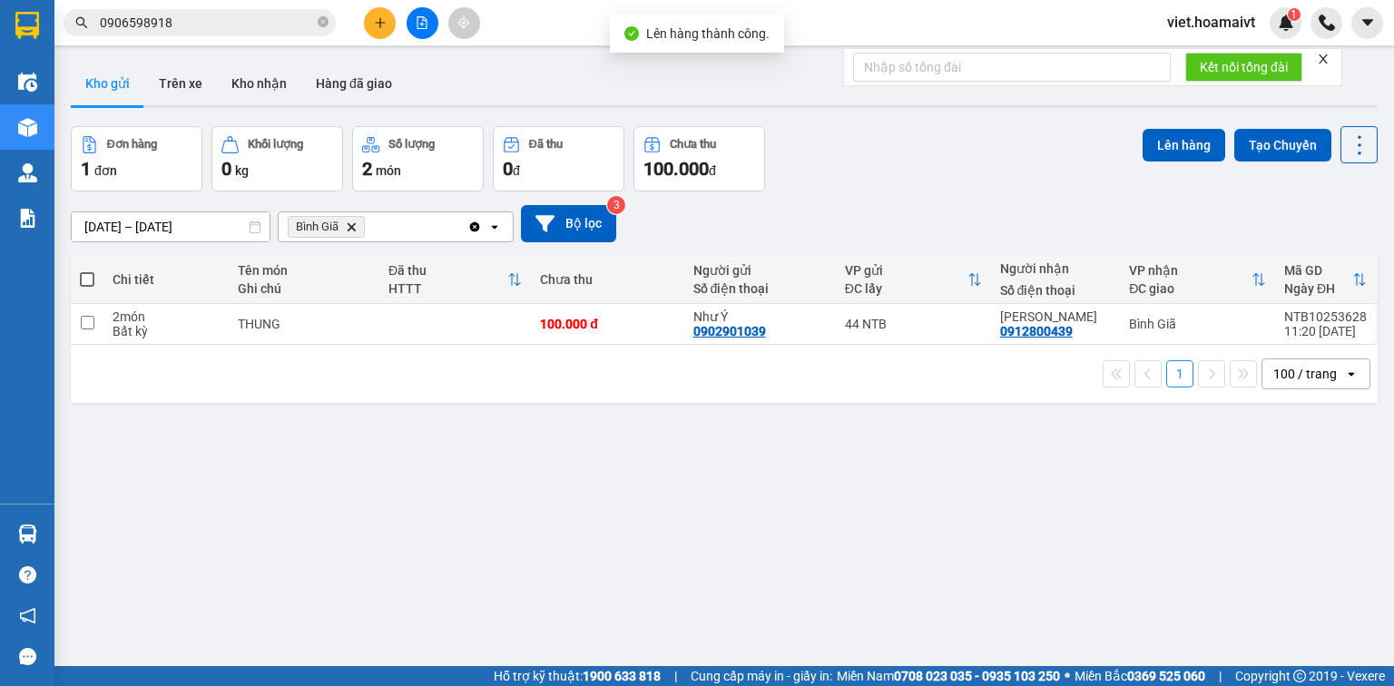
click at [349, 221] on icon "Delete" at bounding box center [351, 226] width 11 height 11
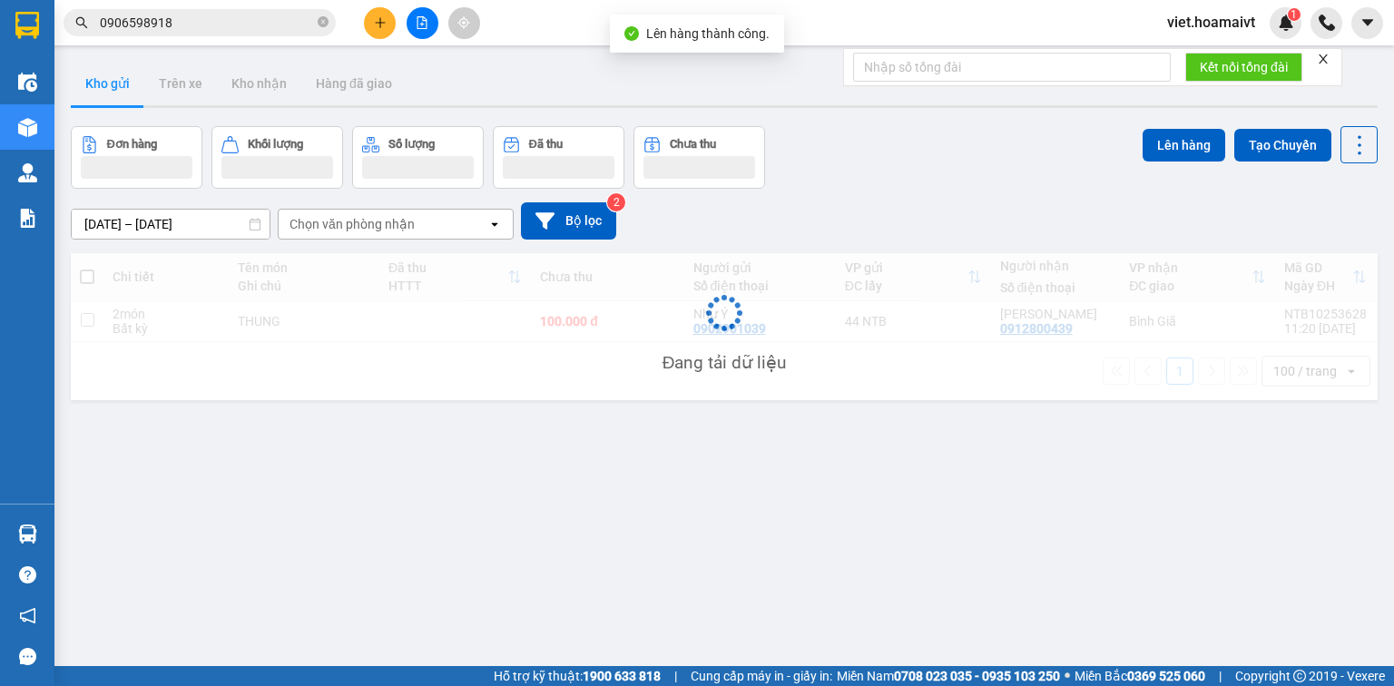
click at [899, 212] on div "[DATE] – [DATE] Press the down arrow key to interact with the calendar and sele…" at bounding box center [724, 220] width 1307 height 37
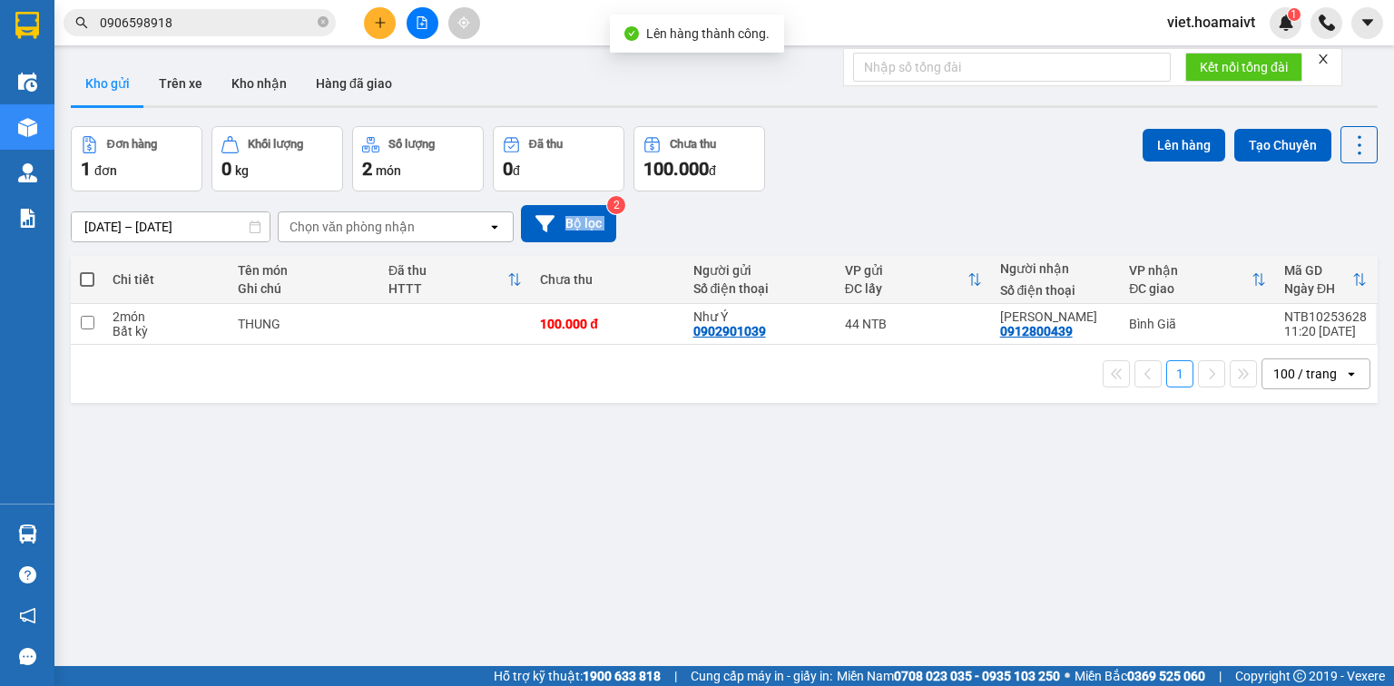
click at [899, 212] on div "[DATE] – [DATE] Press the down arrow key to interact with the calendar and sele…" at bounding box center [724, 223] width 1307 height 37
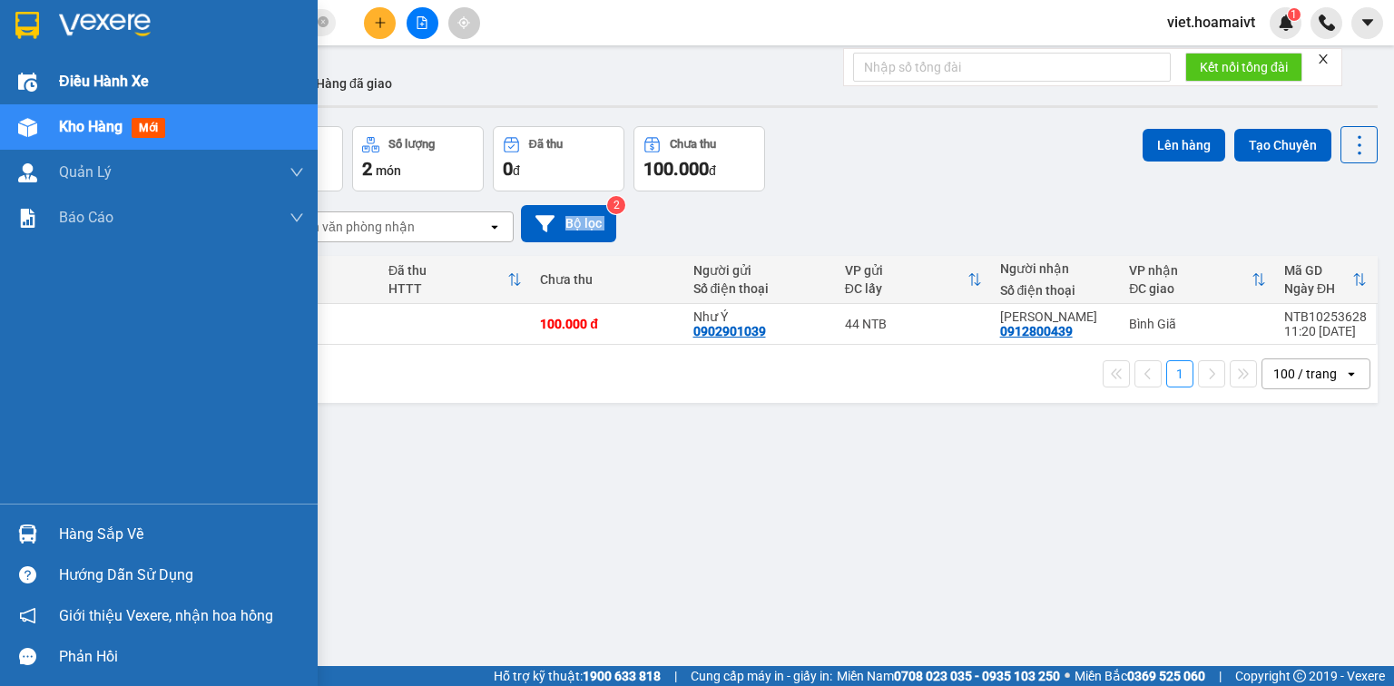
click at [105, 83] on span "Điều hành xe" at bounding box center [104, 81] width 90 height 23
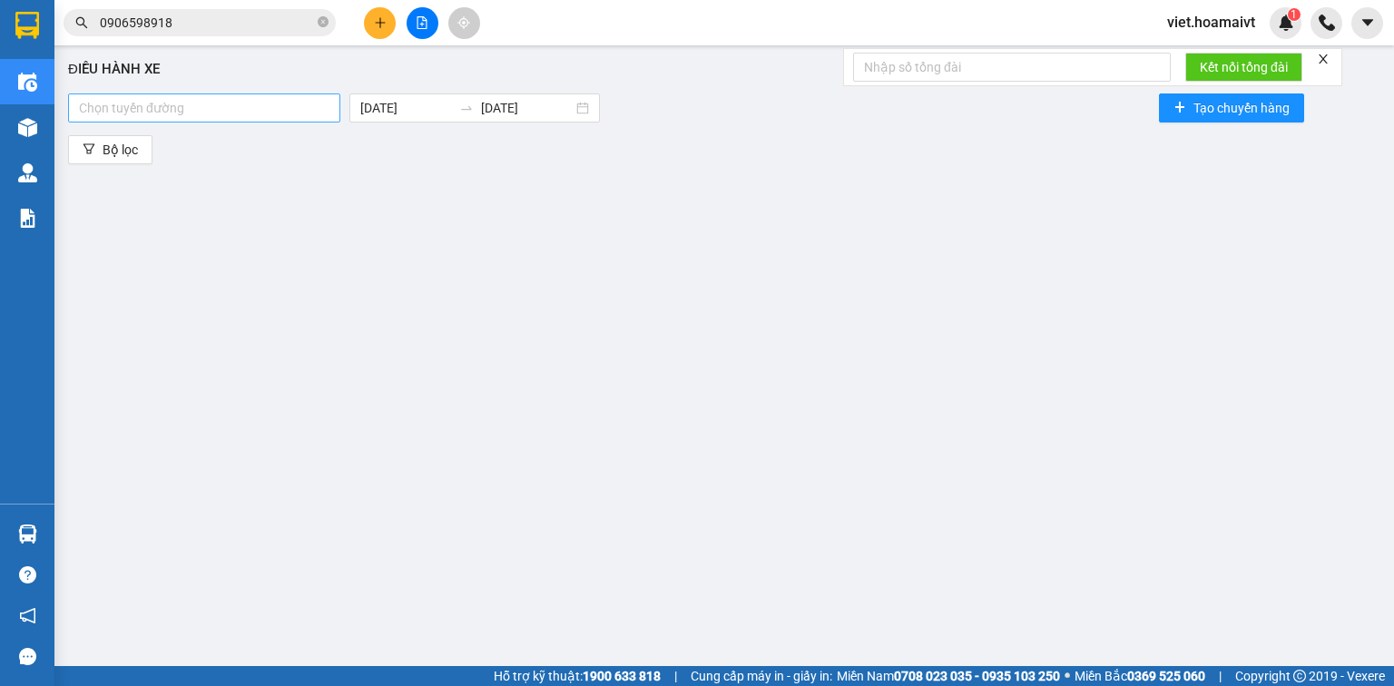
click at [192, 115] on div at bounding box center [204, 108] width 263 height 22
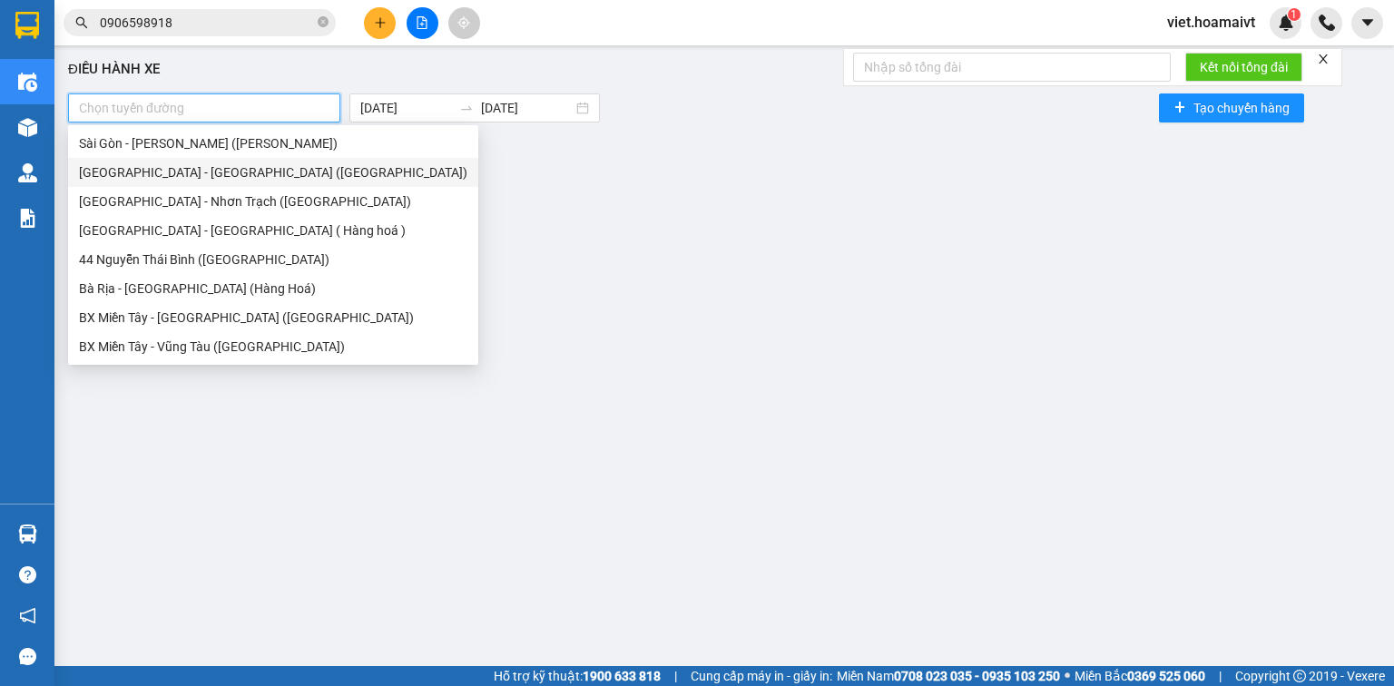
click at [202, 166] on div "[GEOGRAPHIC_DATA] - [GEOGRAPHIC_DATA] ([GEOGRAPHIC_DATA])" at bounding box center [273, 172] width 388 height 20
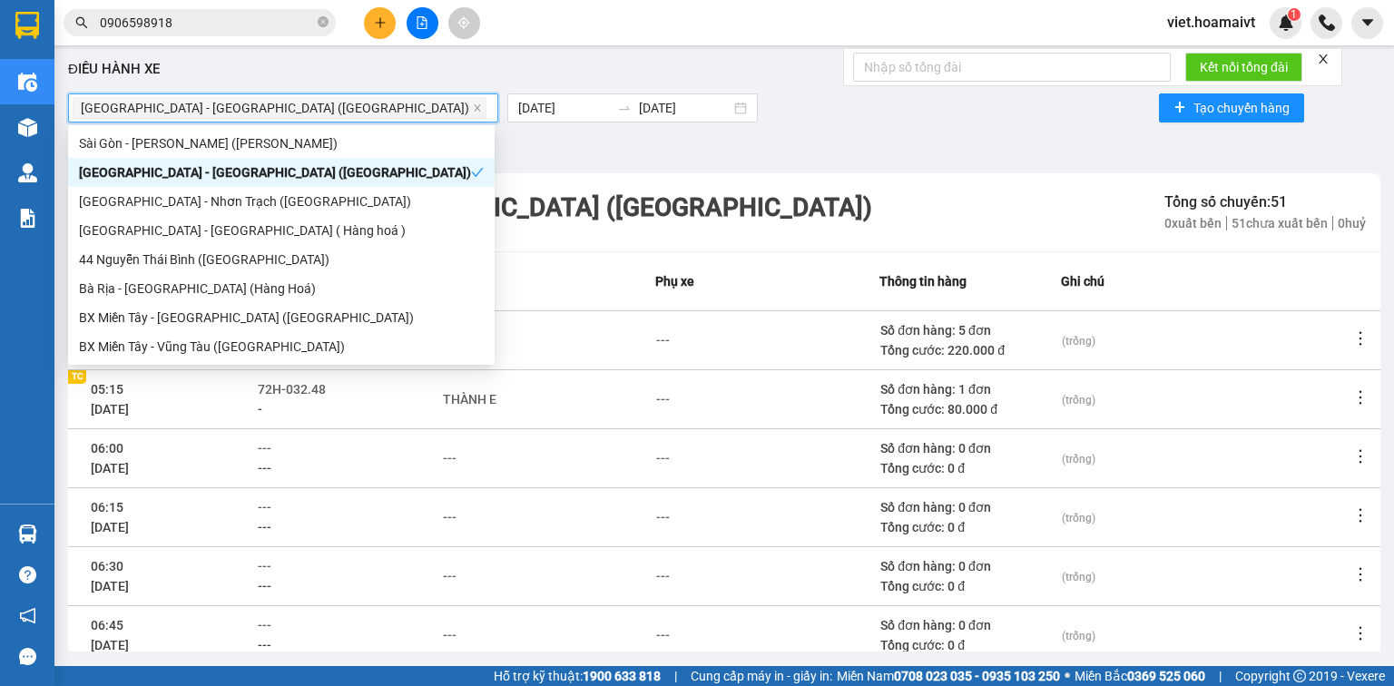
click at [811, 122] on div "[GEOGRAPHIC_DATA] - [GEOGRAPHIC_DATA] (Hàng Hoá) [DATE] [DATE] Tạo chuyến hàng" at bounding box center [724, 108] width 1313 height 36
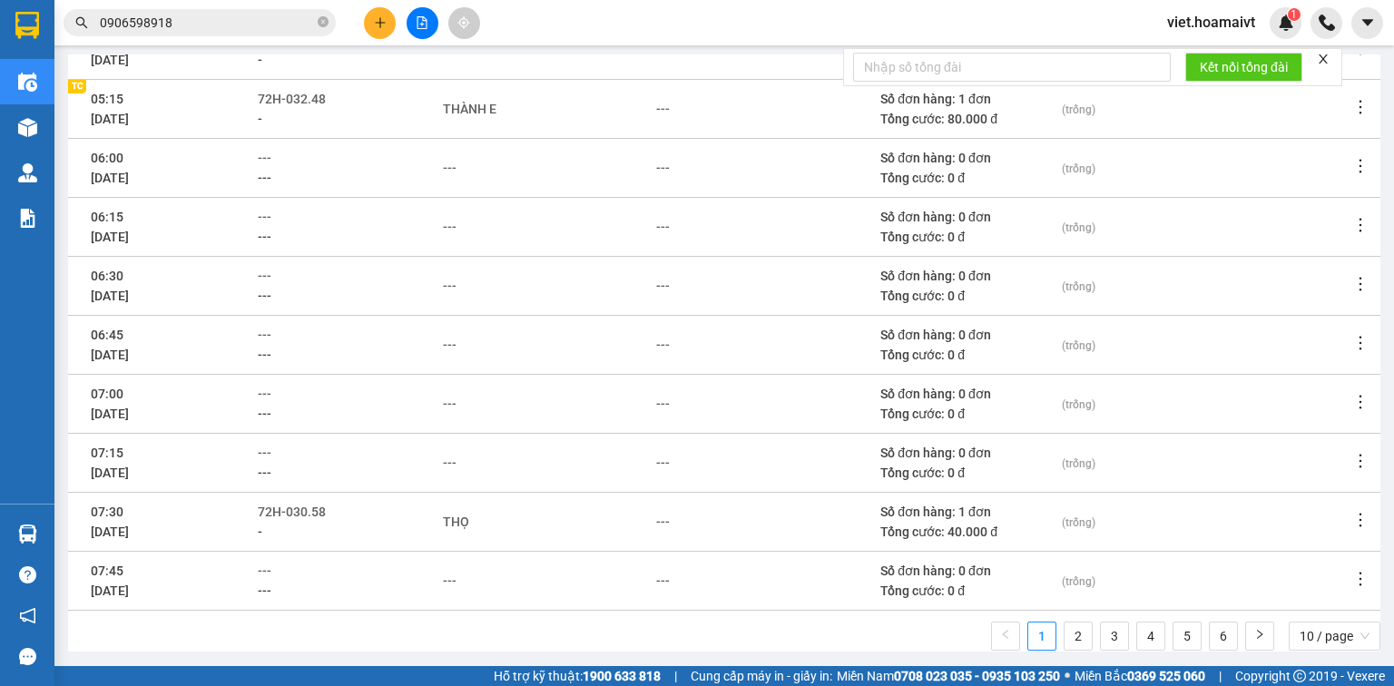
scroll to position [323, 0]
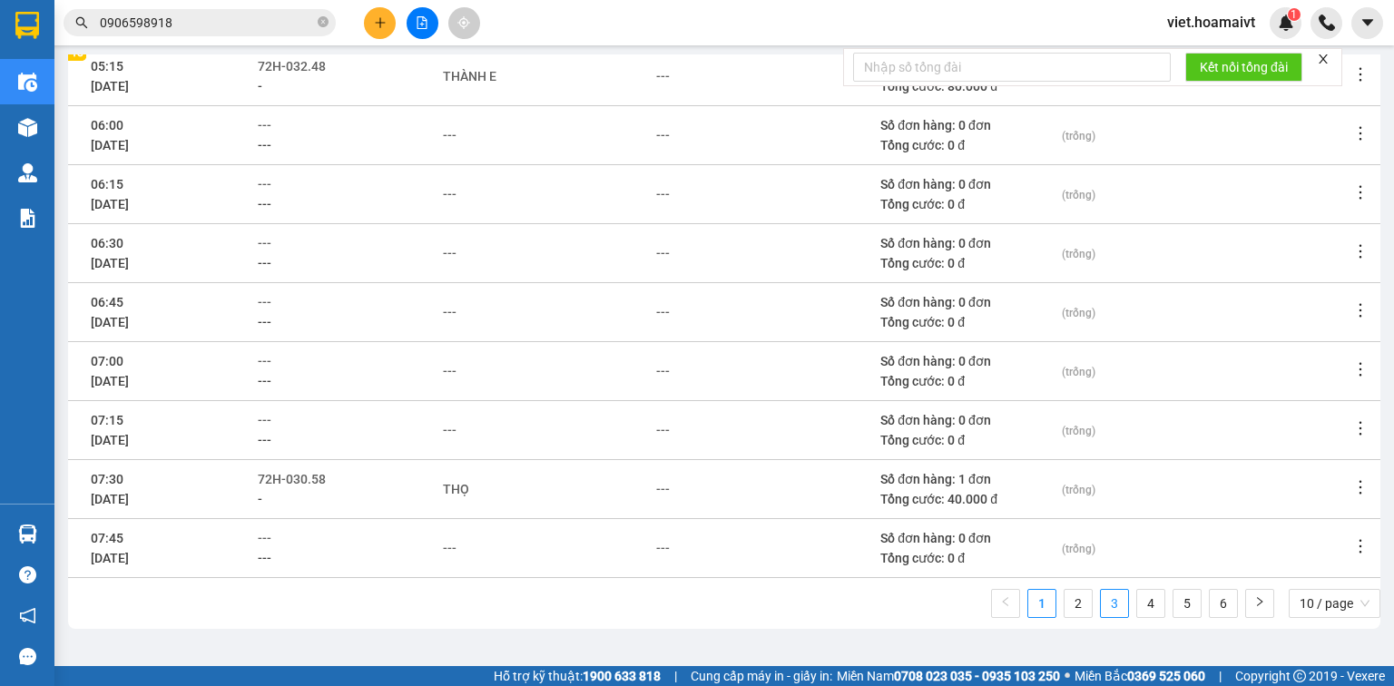
click at [1104, 608] on link "3" at bounding box center [1114, 603] width 27 height 27
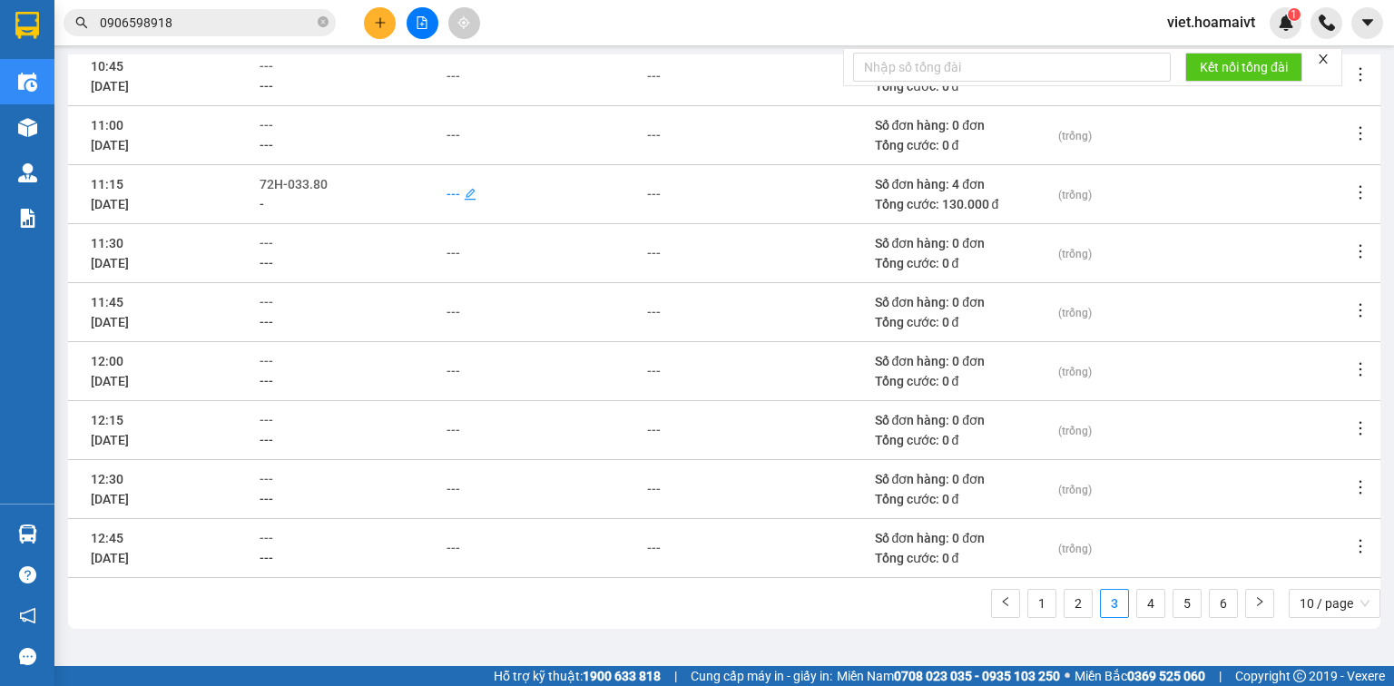
click at [450, 190] on div "---" at bounding box center [454, 194] width 14 height 20
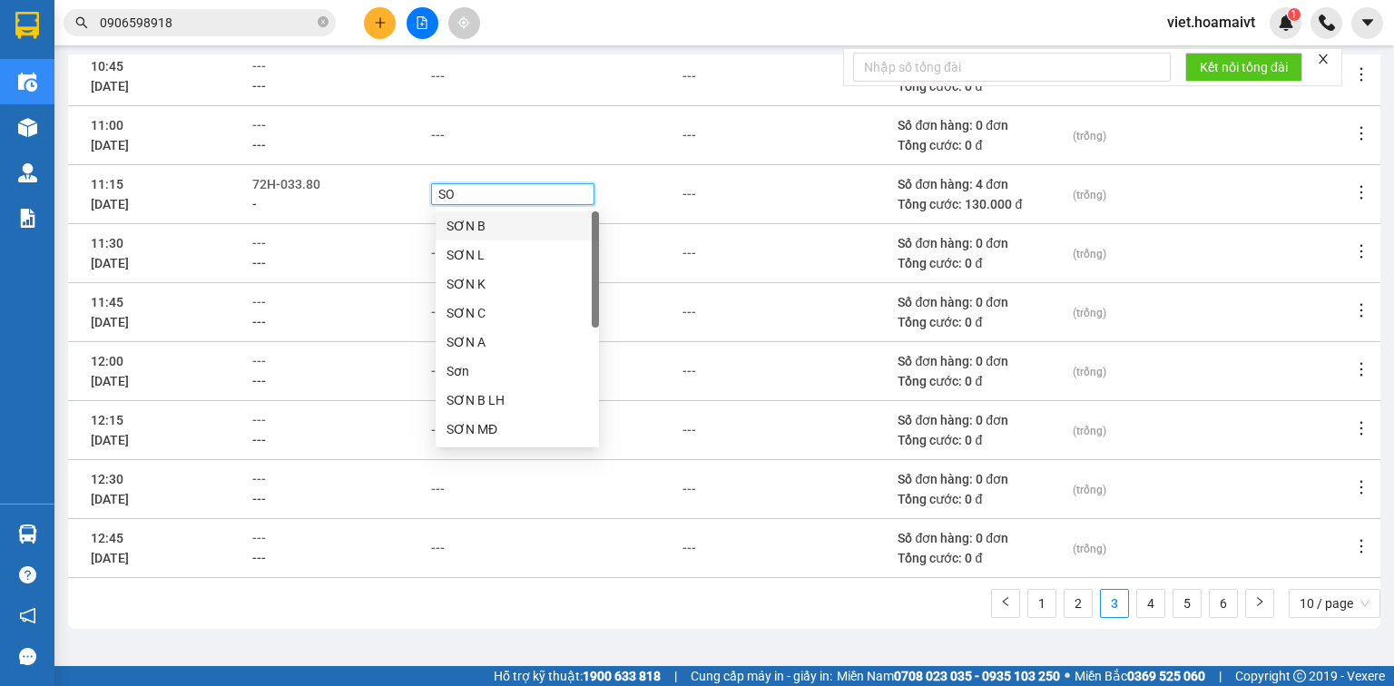
type input "SON"
click at [473, 336] on div "SƠN A" at bounding box center [518, 342] width 142 height 20
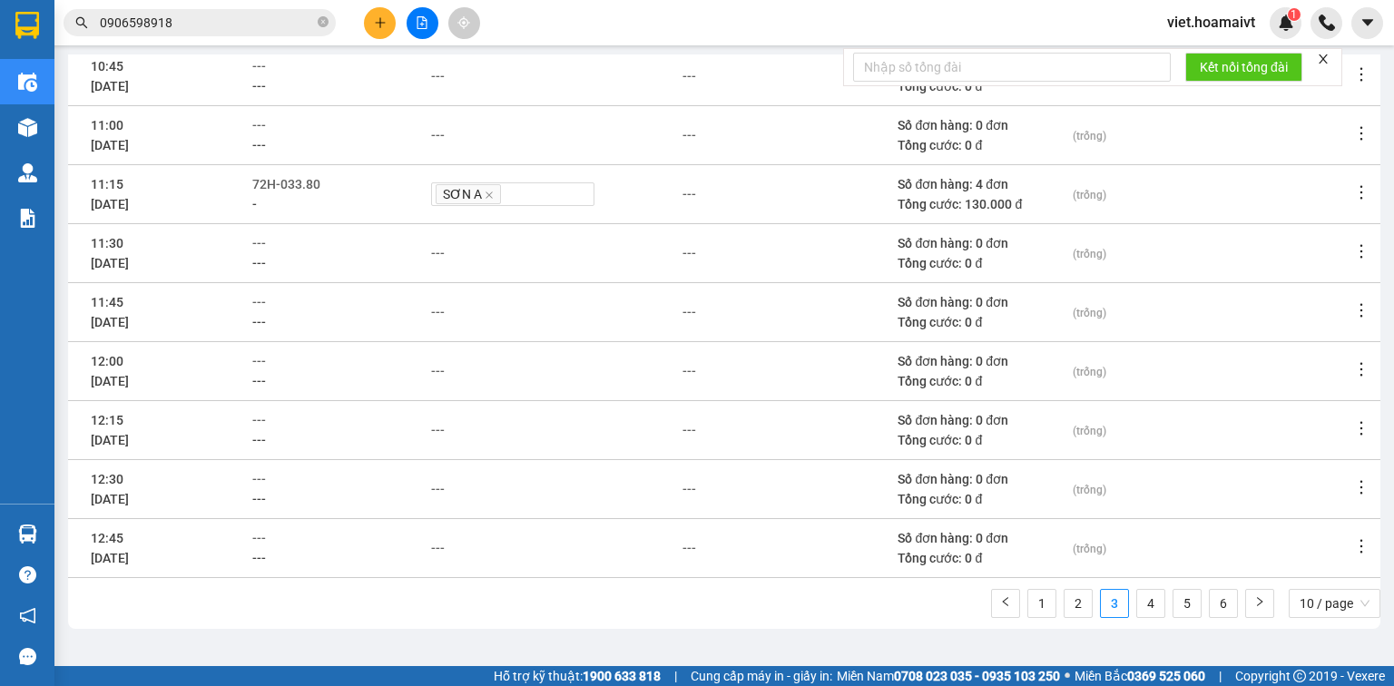
click at [409, 333] on td "--- ---" at bounding box center [340, 311] width 179 height 59
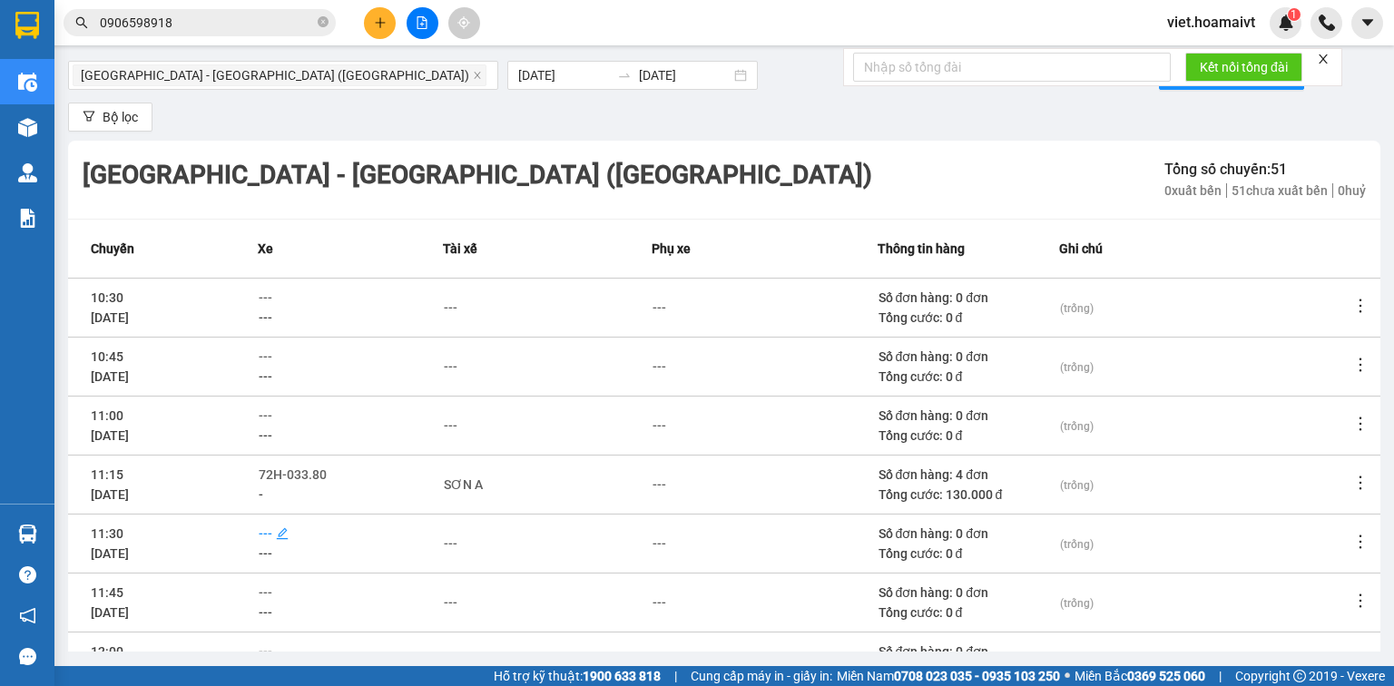
scroll to position [0, 0]
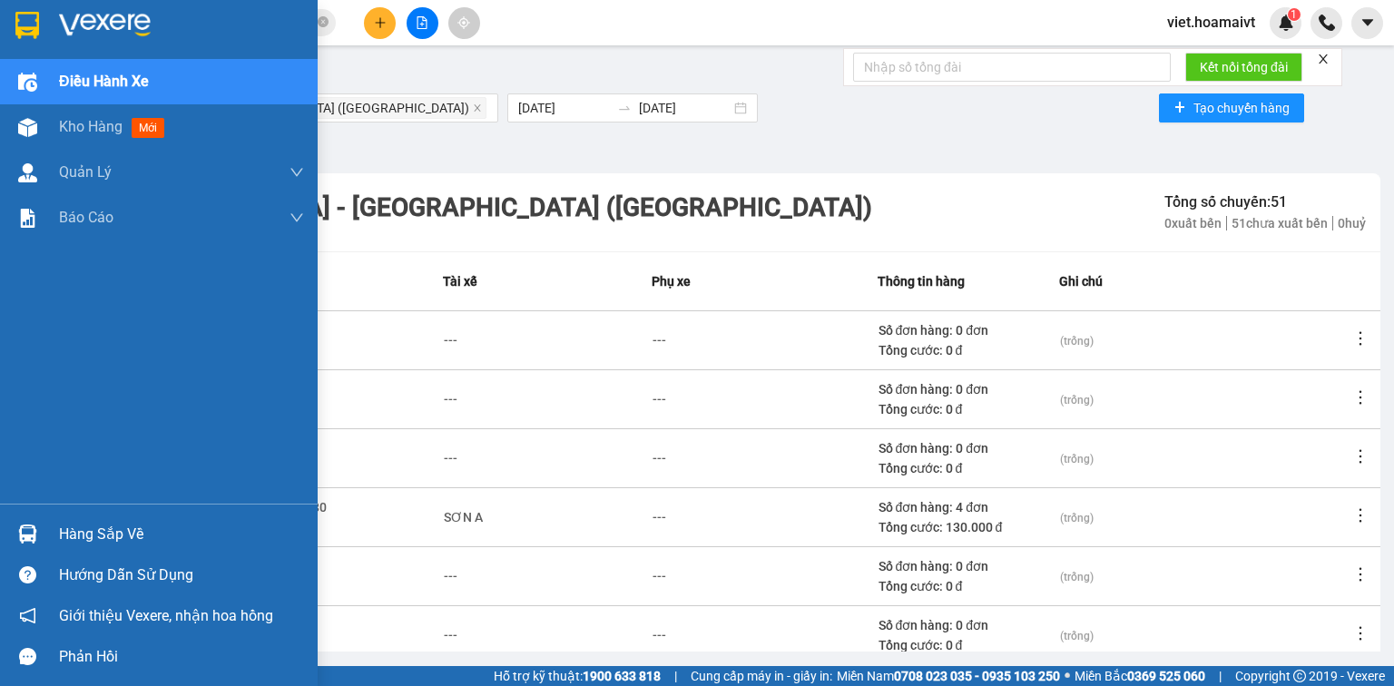
click at [61, 21] on img at bounding box center [105, 25] width 92 height 27
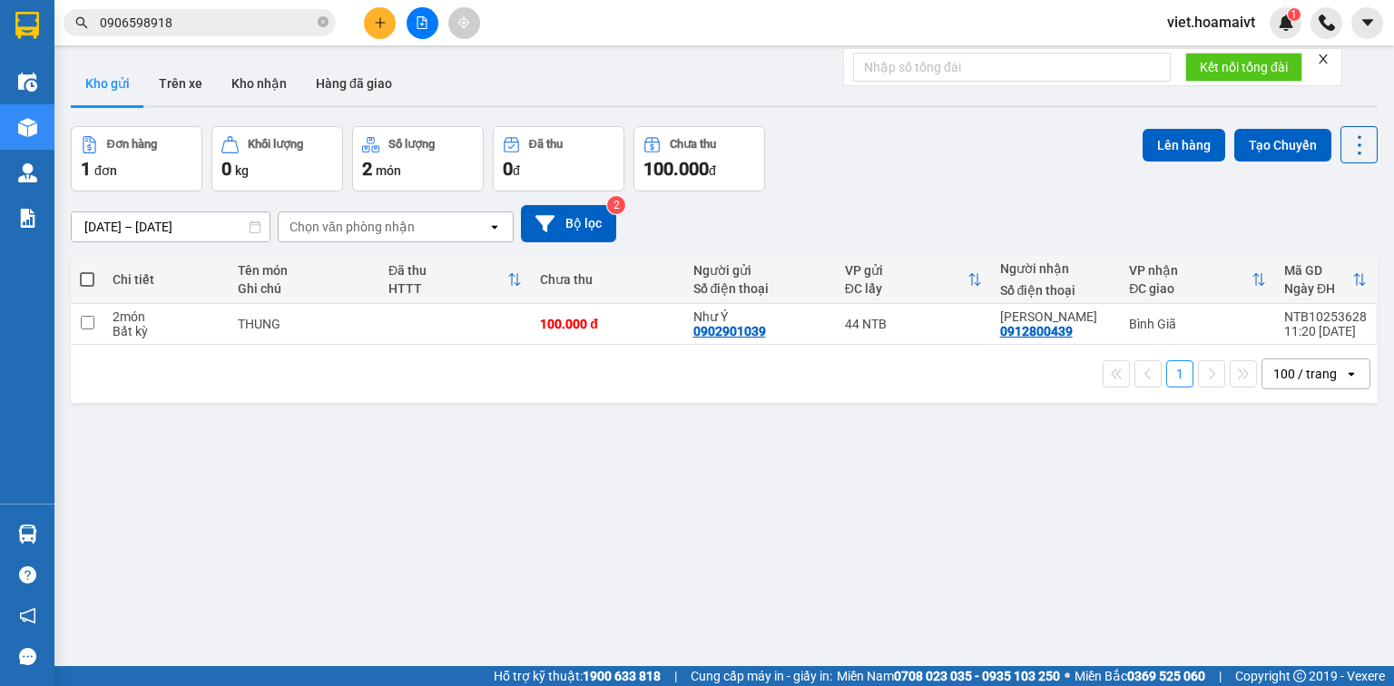
click at [1027, 170] on div "Đơn hàng 1 đơn Khối lượng 0 kg Số lượng 2 món Đã thu 0 đ Chưa thu 100.000 đ Lên…" at bounding box center [724, 158] width 1307 height 65
click at [834, 190] on div "Đơn hàng 1 đơn Khối lượng 0 kg Số lượng 2 món Đã thu 0 đ Chưa thu 100.000 đ Lên…" at bounding box center [724, 158] width 1307 height 65
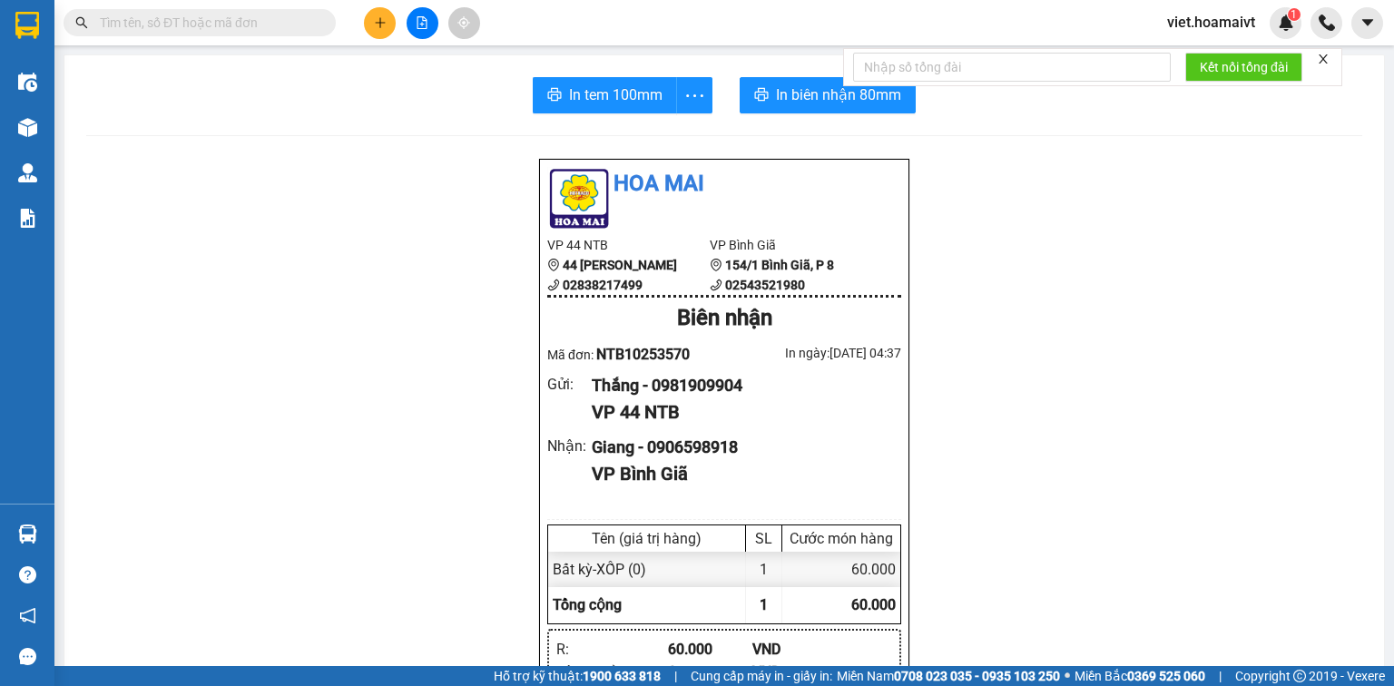
click at [426, 28] on icon "file-add" at bounding box center [423, 22] width 10 height 13
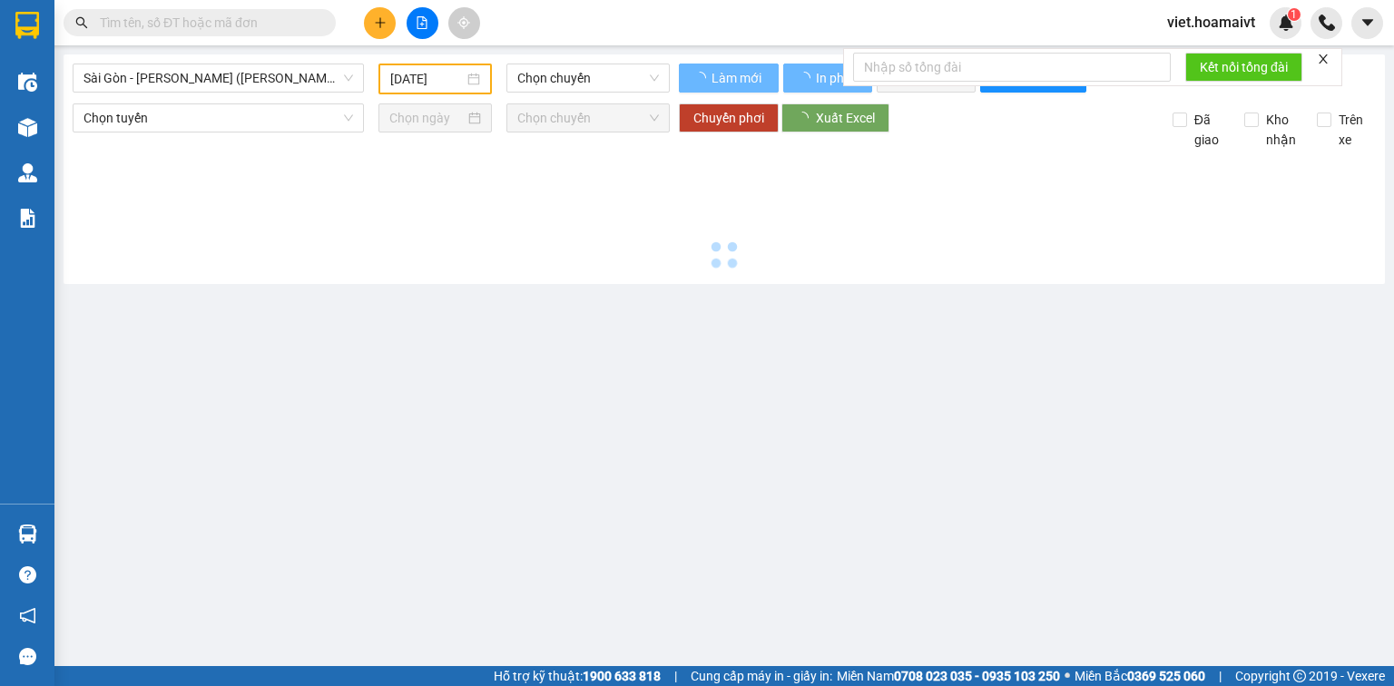
type input "[DATE]"
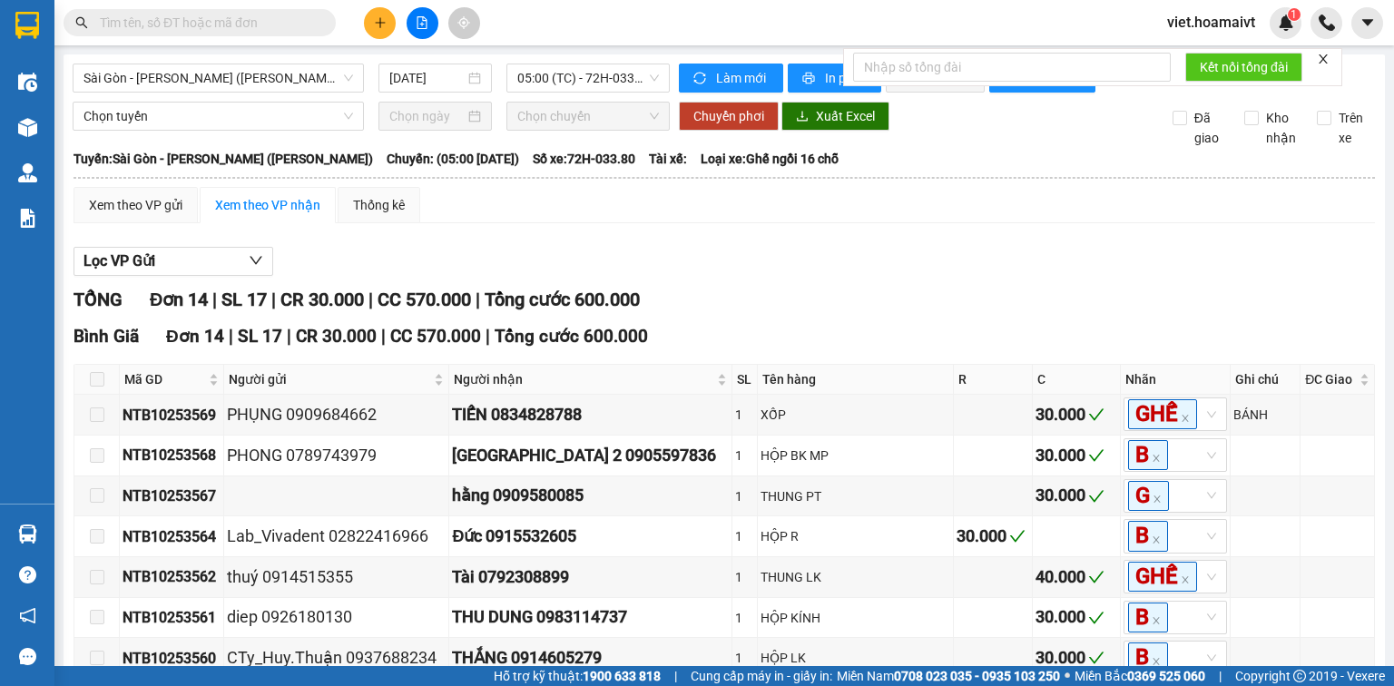
click at [762, 314] on div "TỔNG Đơn 14 | SL 17 | CR 30.000 | CC 570.000 | Tổng cước 600.000" at bounding box center [725, 300] width 1302 height 28
click at [564, 84] on span "05:00 (TC) - 72H-033.80" at bounding box center [588, 77] width 143 height 27
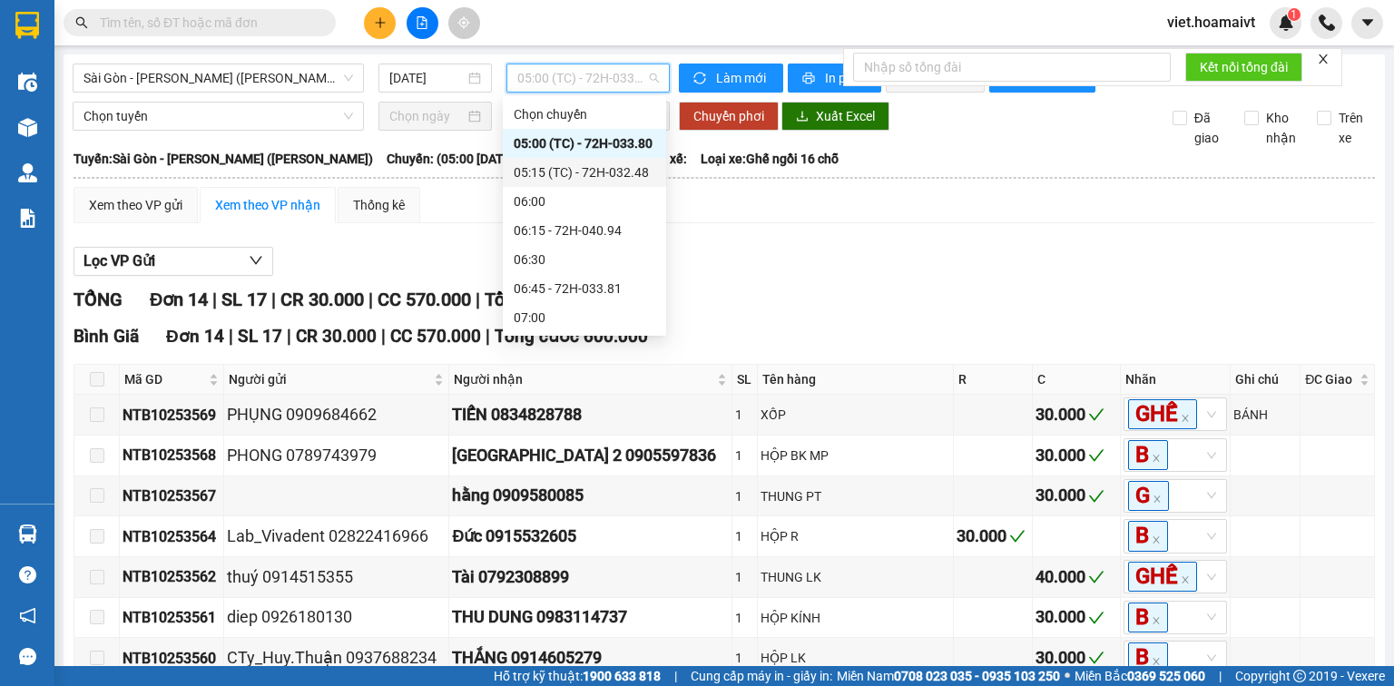
click at [607, 178] on div "05:15 (TC) - 72H-032.48" at bounding box center [585, 172] width 142 height 20
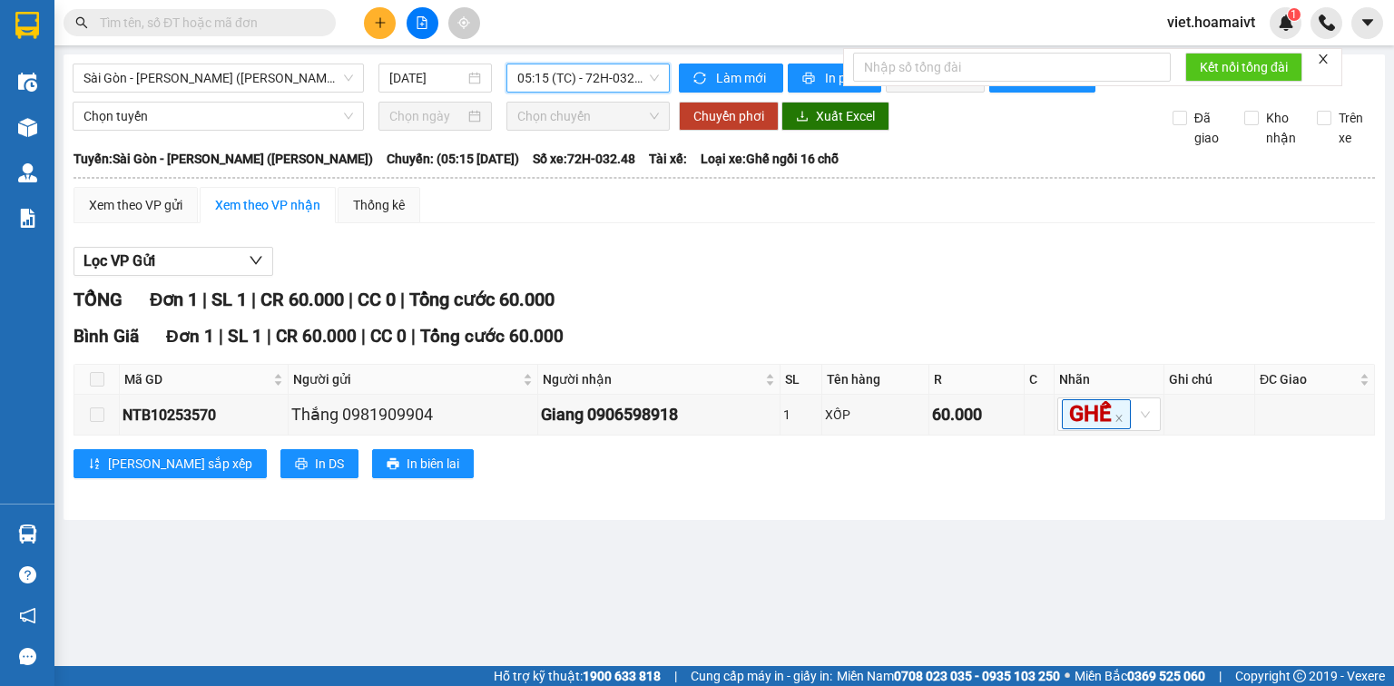
click at [607, 66] on span "05:15 (TC) - 72H-032.48" at bounding box center [588, 77] width 143 height 27
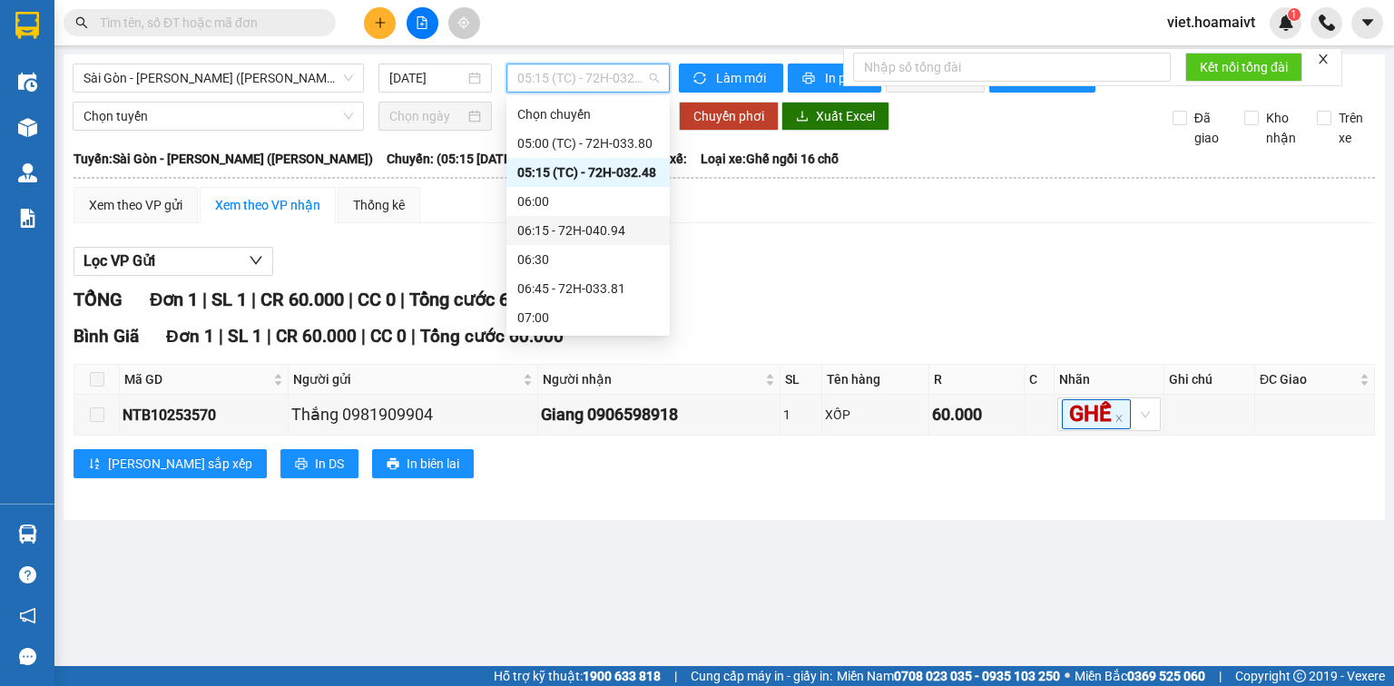
click at [643, 226] on div "06:15 - 72H-040.94" at bounding box center [588, 231] width 142 height 20
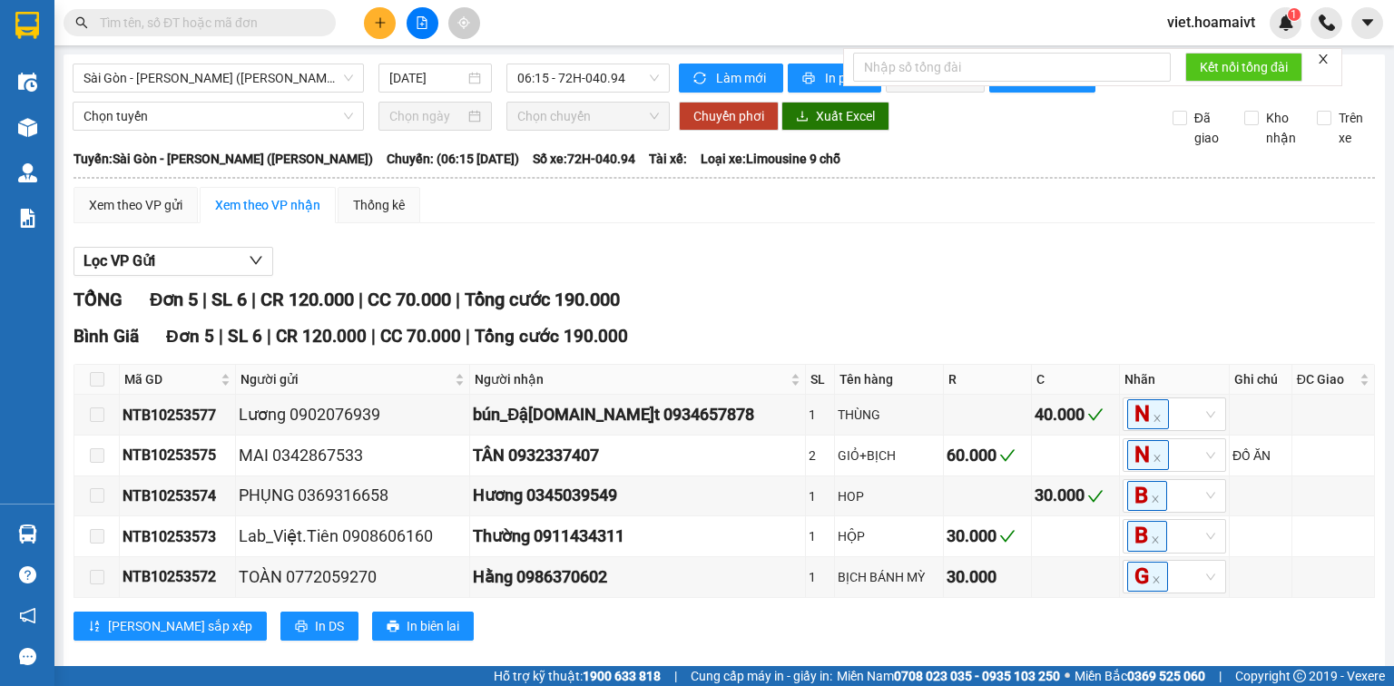
click at [862, 223] on div "Xem theo VP gửi Xem theo VP nhận Thống kê" at bounding box center [725, 205] width 1302 height 36
click at [591, 69] on span "06:15 - 72H-040.94" at bounding box center [588, 77] width 143 height 27
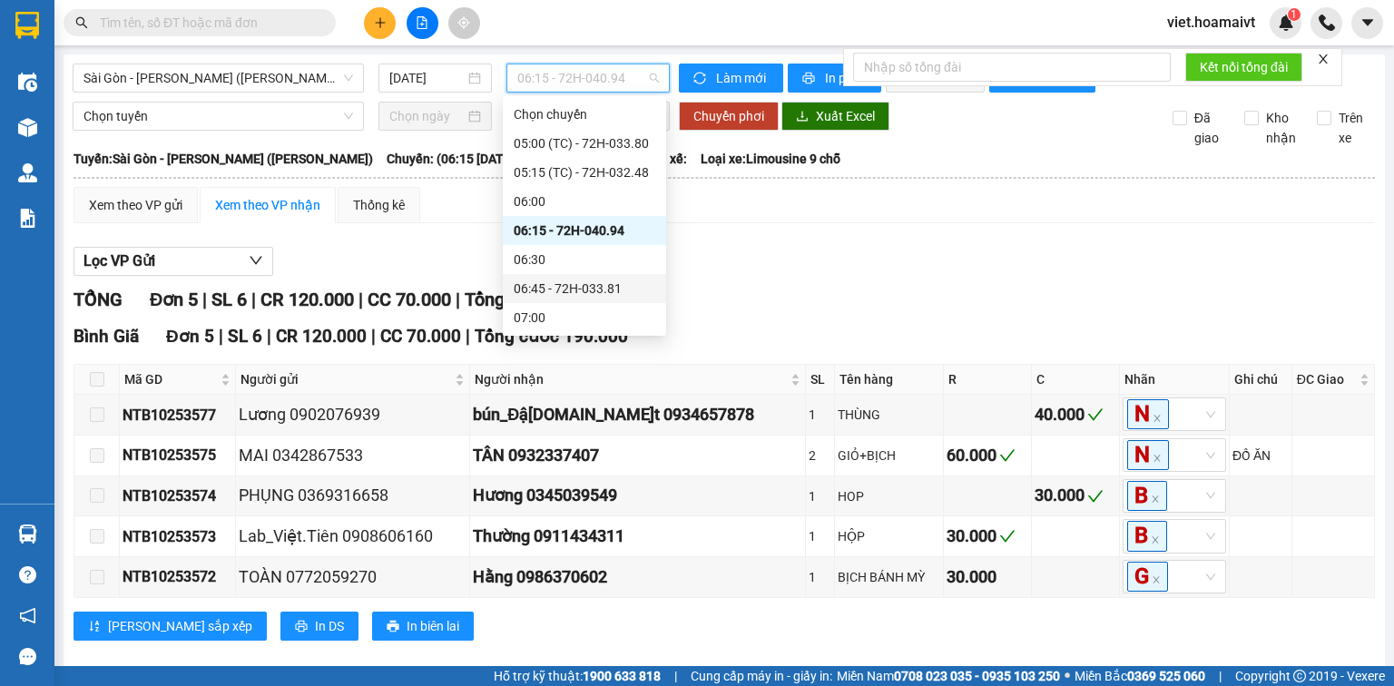
click at [605, 292] on div "06:45 - 72H-033.81" at bounding box center [585, 289] width 142 height 20
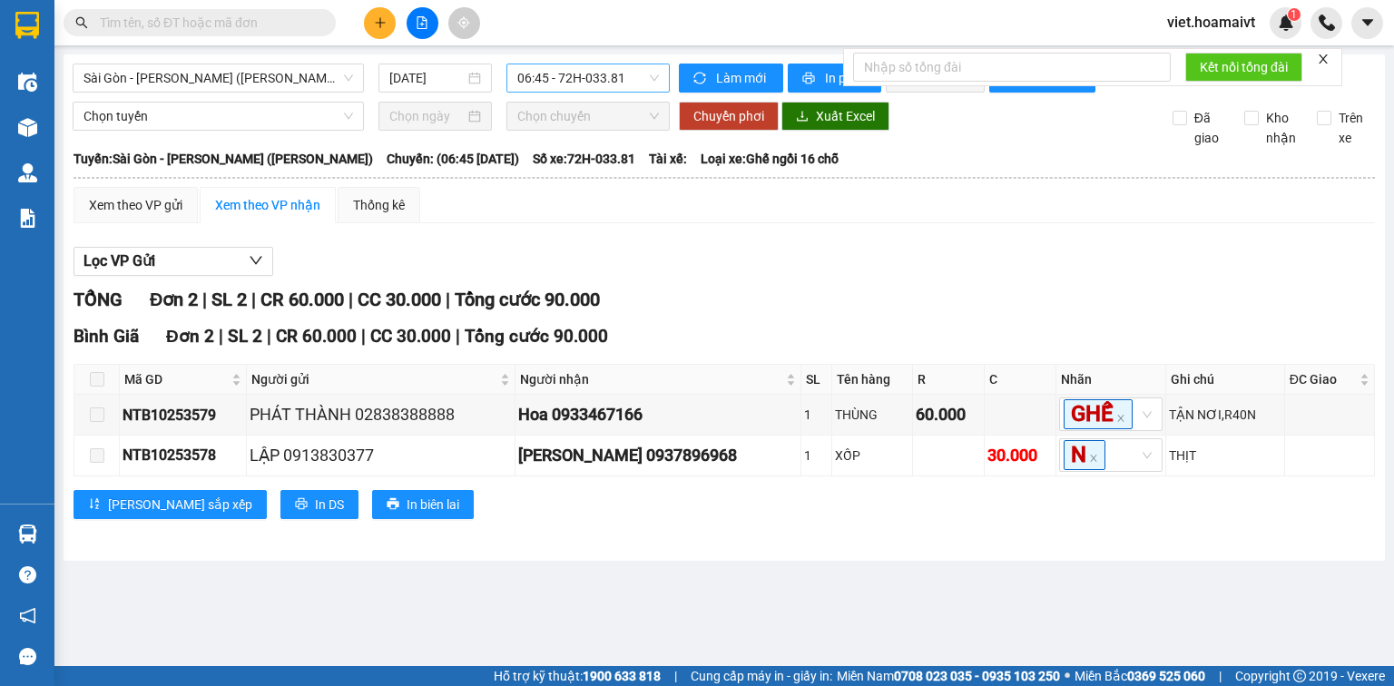
click at [616, 84] on span "06:45 - 72H-033.81" at bounding box center [588, 77] width 143 height 27
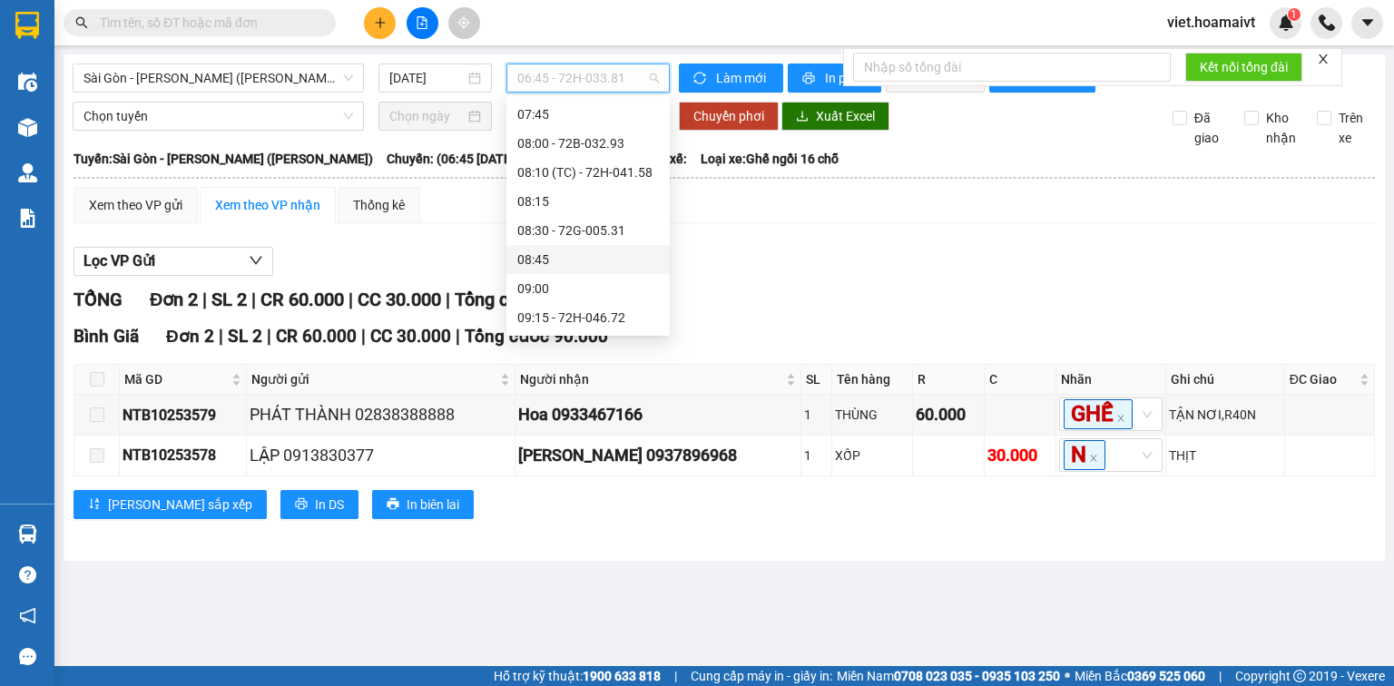
scroll to position [145, 0]
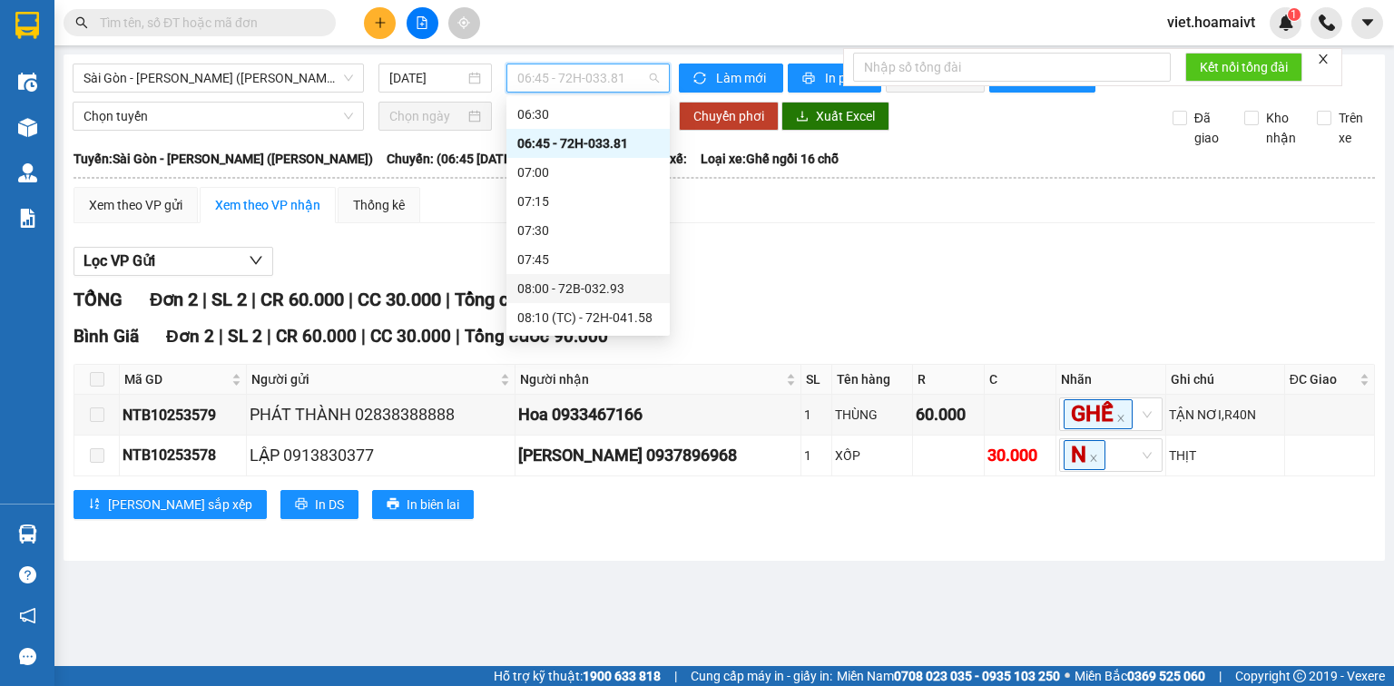
drag, startPoint x: 631, startPoint y: 280, endPoint x: 699, endPoint y: 272, distance: 68.6
click at [631, 281] on div "08:00 - 72B-032.93" at bounding box center [588, 289] width 142 height 20
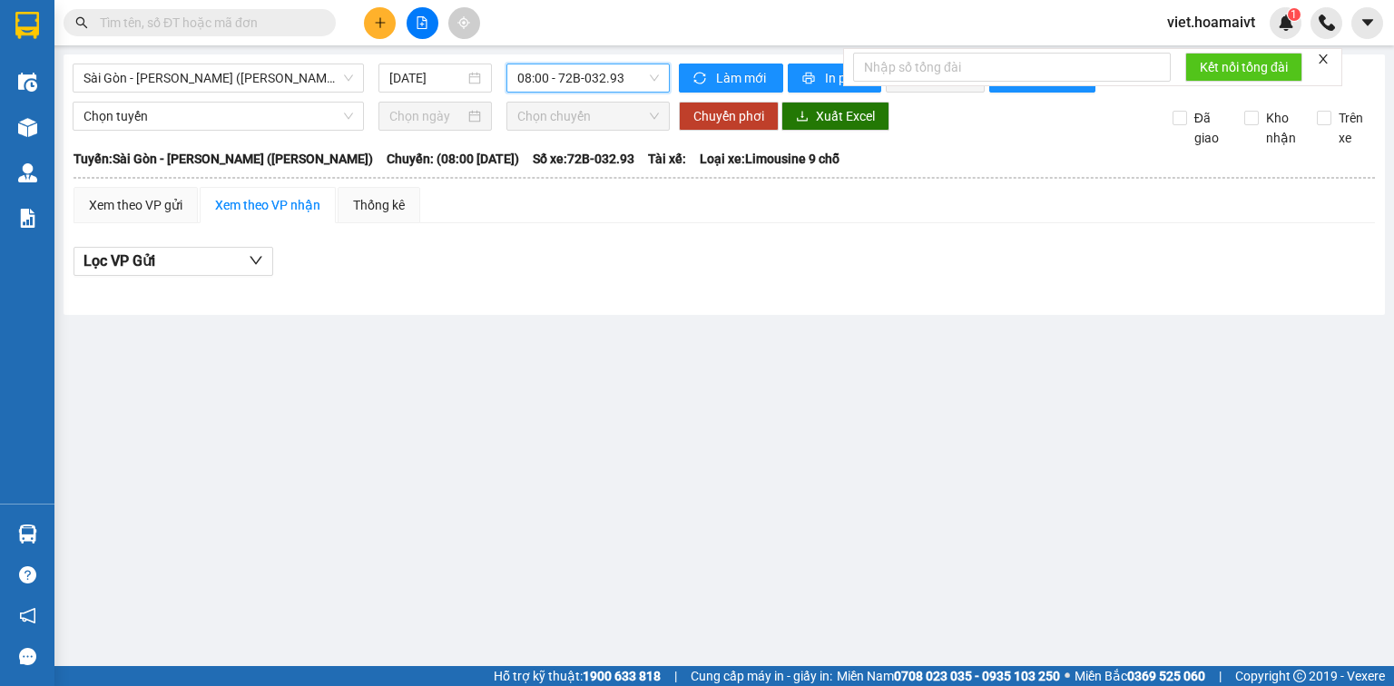
click at [828, 269] on div "Lọc VP Gửi" at bounding box center [725, 262] width 1302 height 30
click at [562, 73] on span "08:00 - 72B-032.93" at bounding box center [588, 77] width 143 height 27
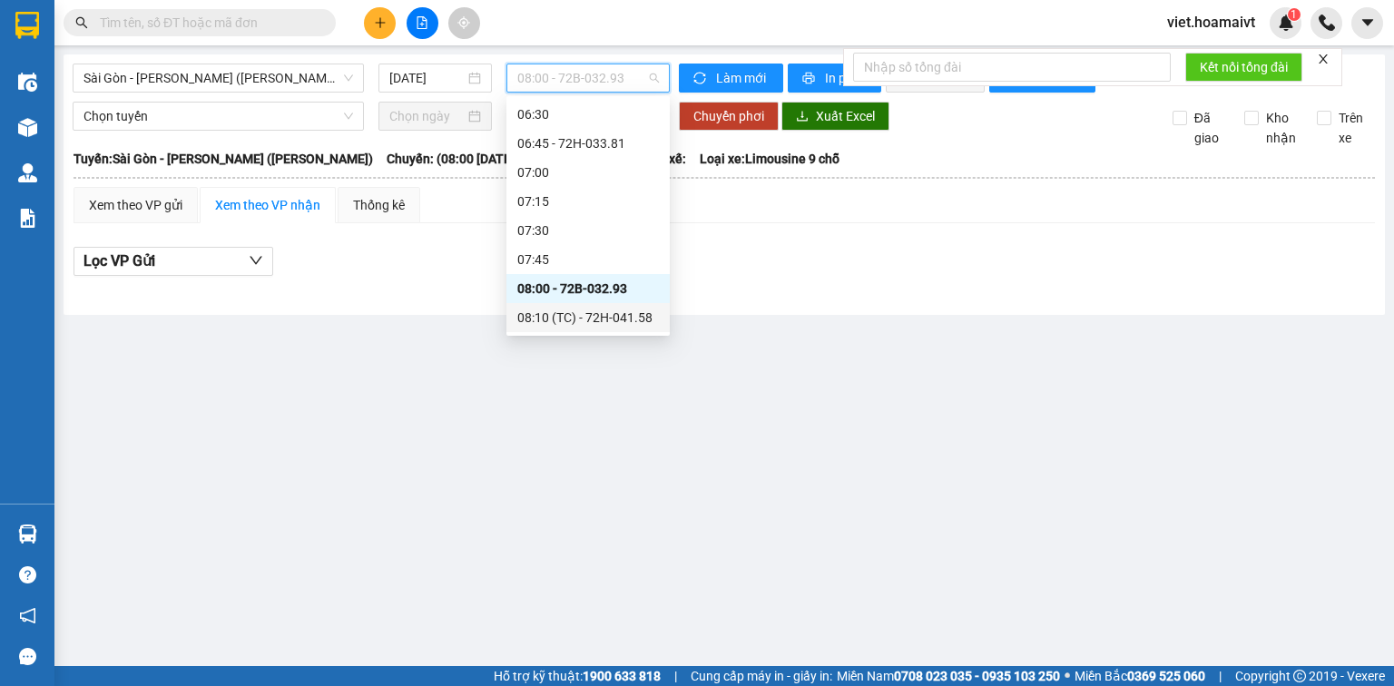
click at [614, 311] on div "08:10 (TC) - 72H-041.58" at bounding box center [588, 318] width 142 height 20
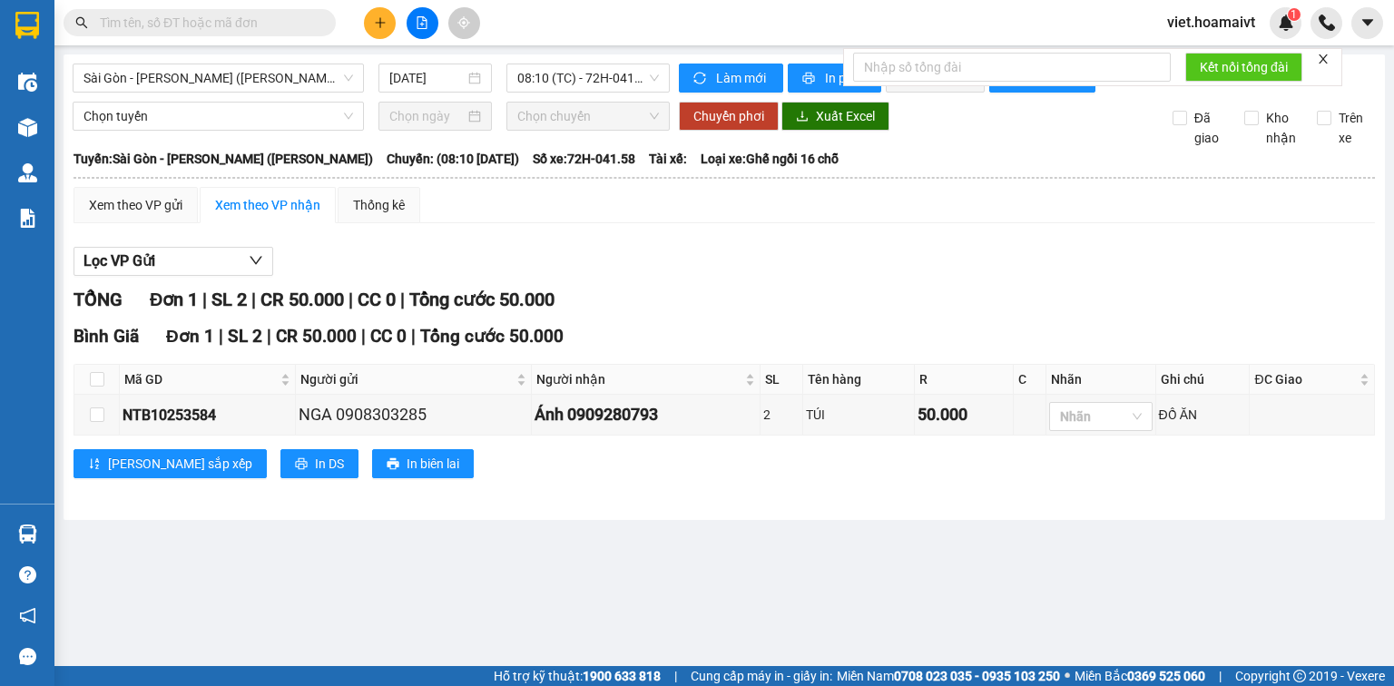
click at [840, 280] on div "Lọc VP Gửi TỔNG Đơn 1 | SL 2 | CR 50.000 | CC 0 | Tổng cước 50.000 Bình Giã …" at bounding box center [725, 369] width 1302 height 263
click at [989, 304] on div "TỔNG Đơn 1 | SL 2 | CR 50.000 | CC 0 | Tổng cước 50.000" at bounding box center [725, 300] width 1302 height 28
click at [824, 225] on div "Xem theo VP gửi Xem theo VP nhận Thống kê Lọc VP Gửi TỔNG Đơn 1 | SL 2 | CR 50…" at bounding box center [725, 344] width 1302 height 314
click at [839, 306] on div "TỔNG Đơn 1 | SL 2 | CR 50.000 | CC 0 | Tổng cước 50.000" at bounding box center [725, 300] width 1302 height 28
click at [581, 74] on span "08:10 (TC) - 72H-041.58" at bounding box center [588, 77] width 143 height 27
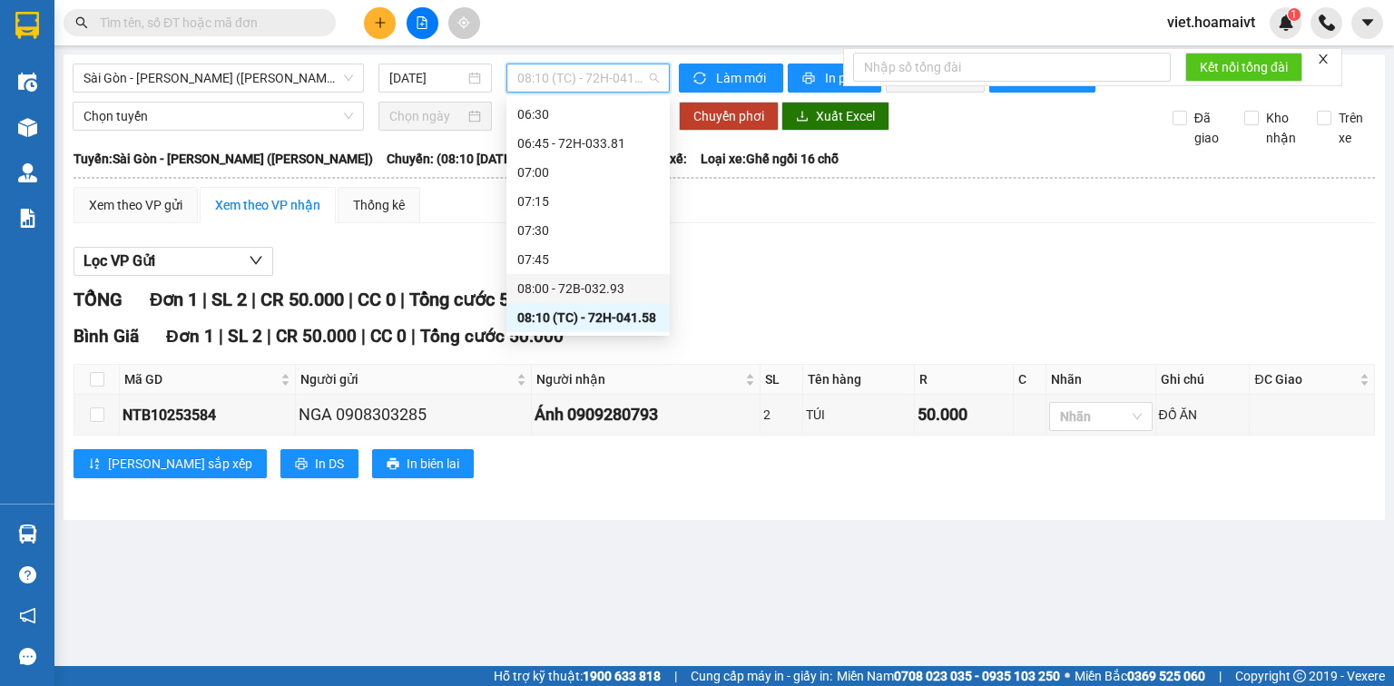
scroll to position [218, 0]
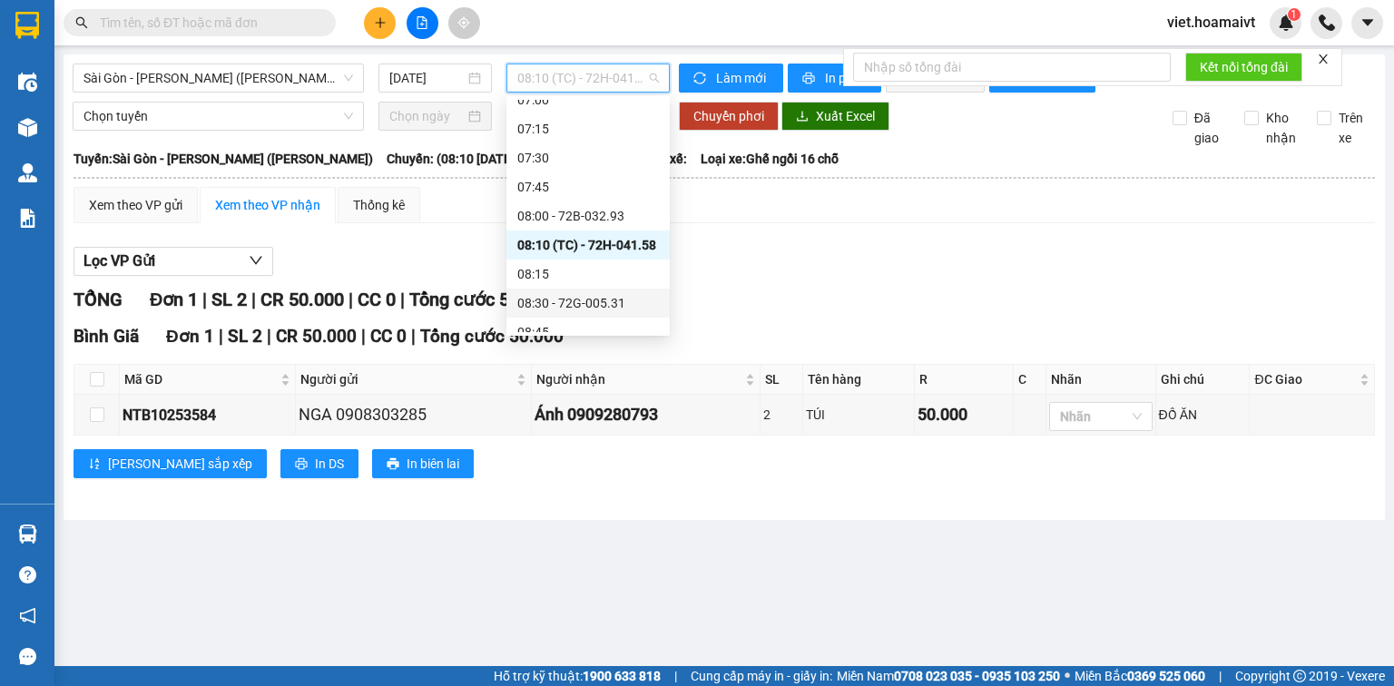
click at [616, 302] on div "08:30 - 72G-005.31" at bounding box center [588, 303] width 142 height 20
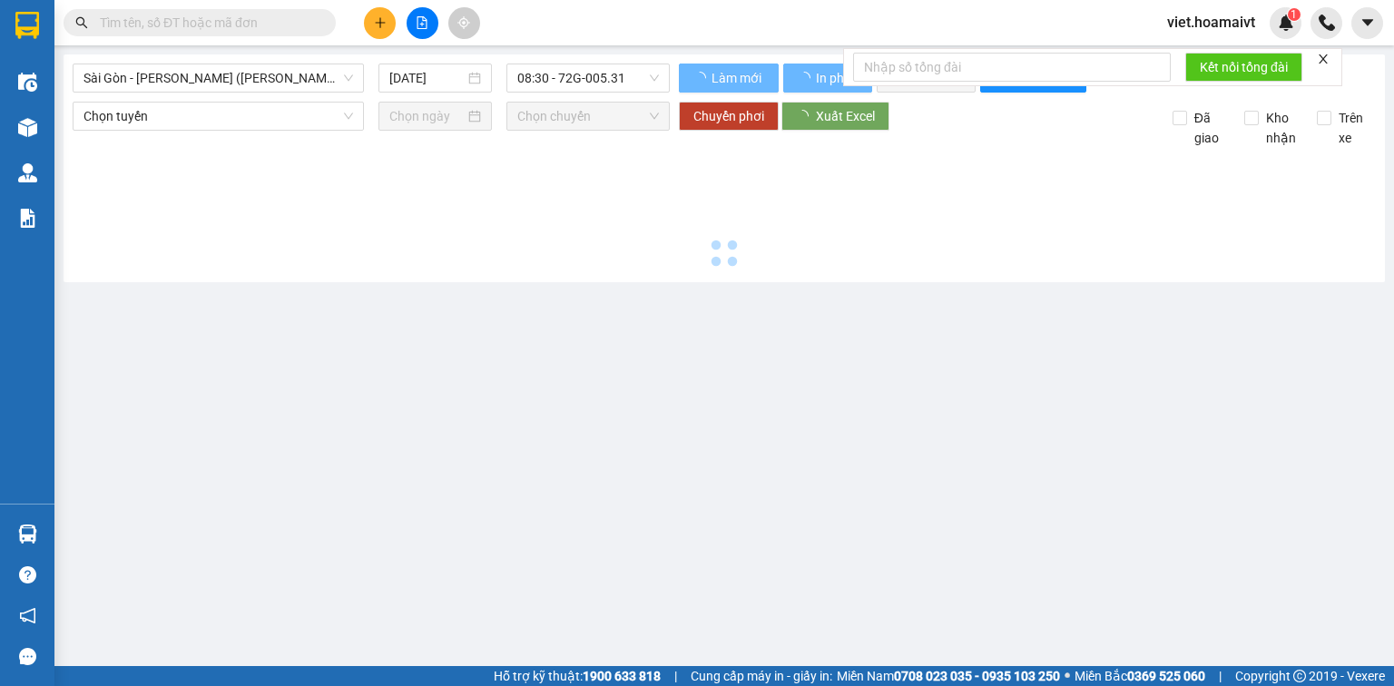
click at [870, 306] on main "Sài Gòn - Vũng Tàu (Hàng Hoá) 12/10/2025 08:30 - 72G-005.31 Làm mới In phơi I…" at bounding box center [697, 333] width 1394 height 666
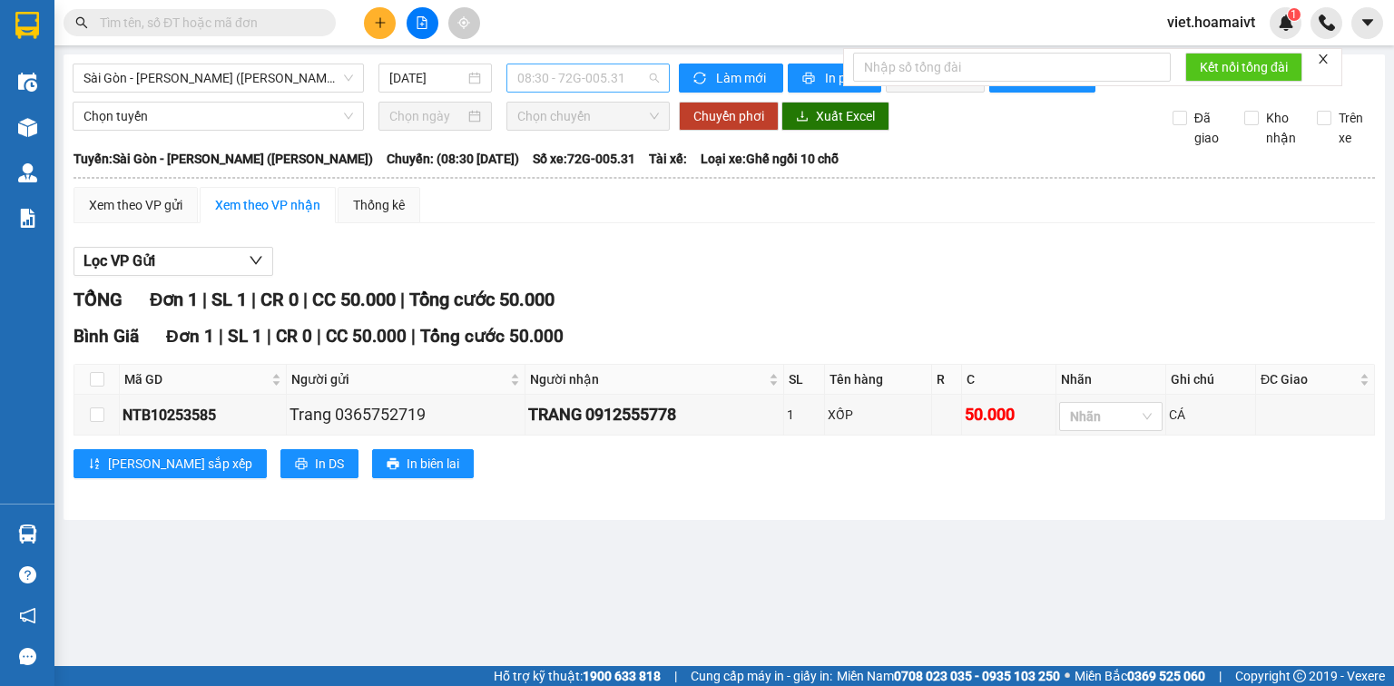
click at [607, 81] on span "08:30 - 72G-005.31" at bounding box center [588, 77] width 143 height 27
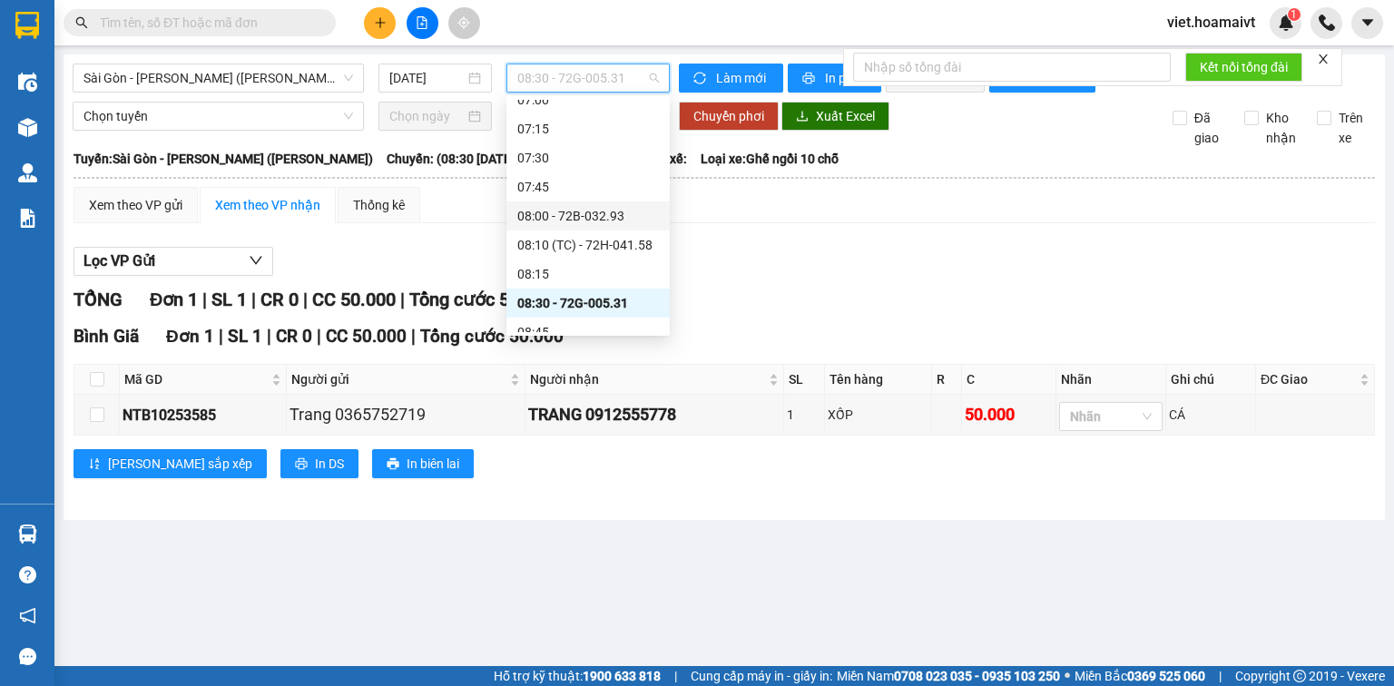
click at [618, 221] on div "08:00 - 72B-032.93" at bounding box center [588, 216] width 142 height 20
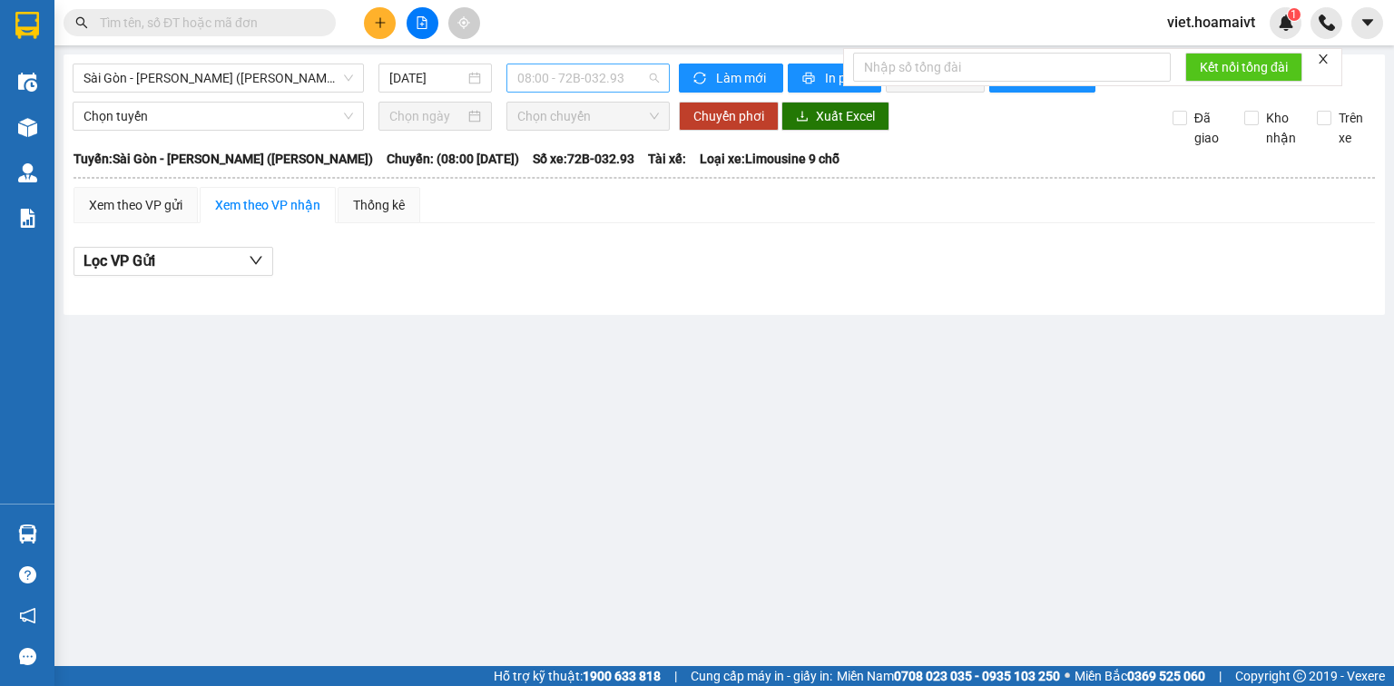
click at [631, 69] on span "08:00 - 72B-032.93" at bounding box center [588, 77] width 143 height 27
